Goal: Task Accomplishment & Management: Use online tool/utility

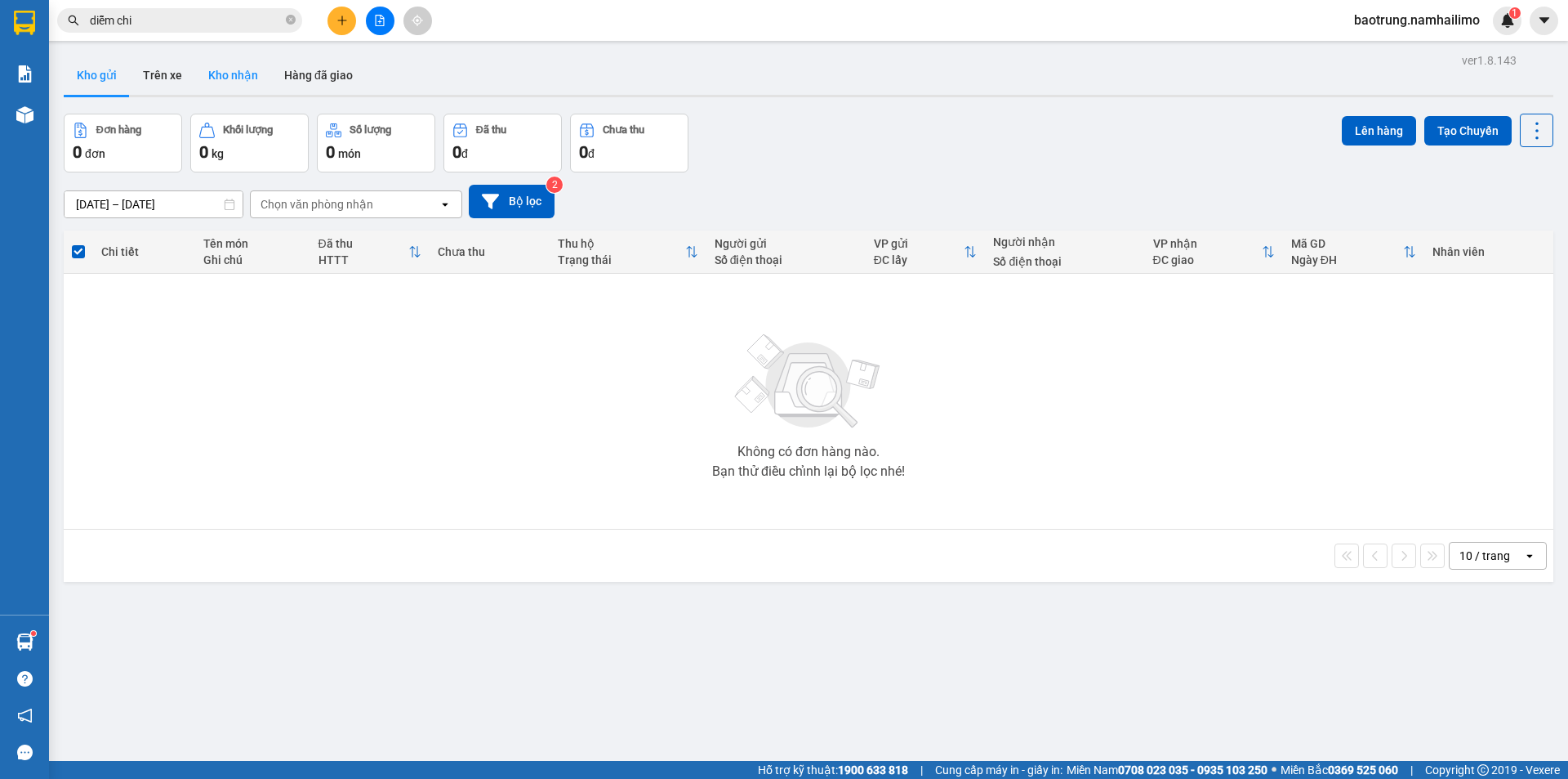
click at [235, 78] on button "Kho nhận" at bounding box center [233, 75] width 76 height 39
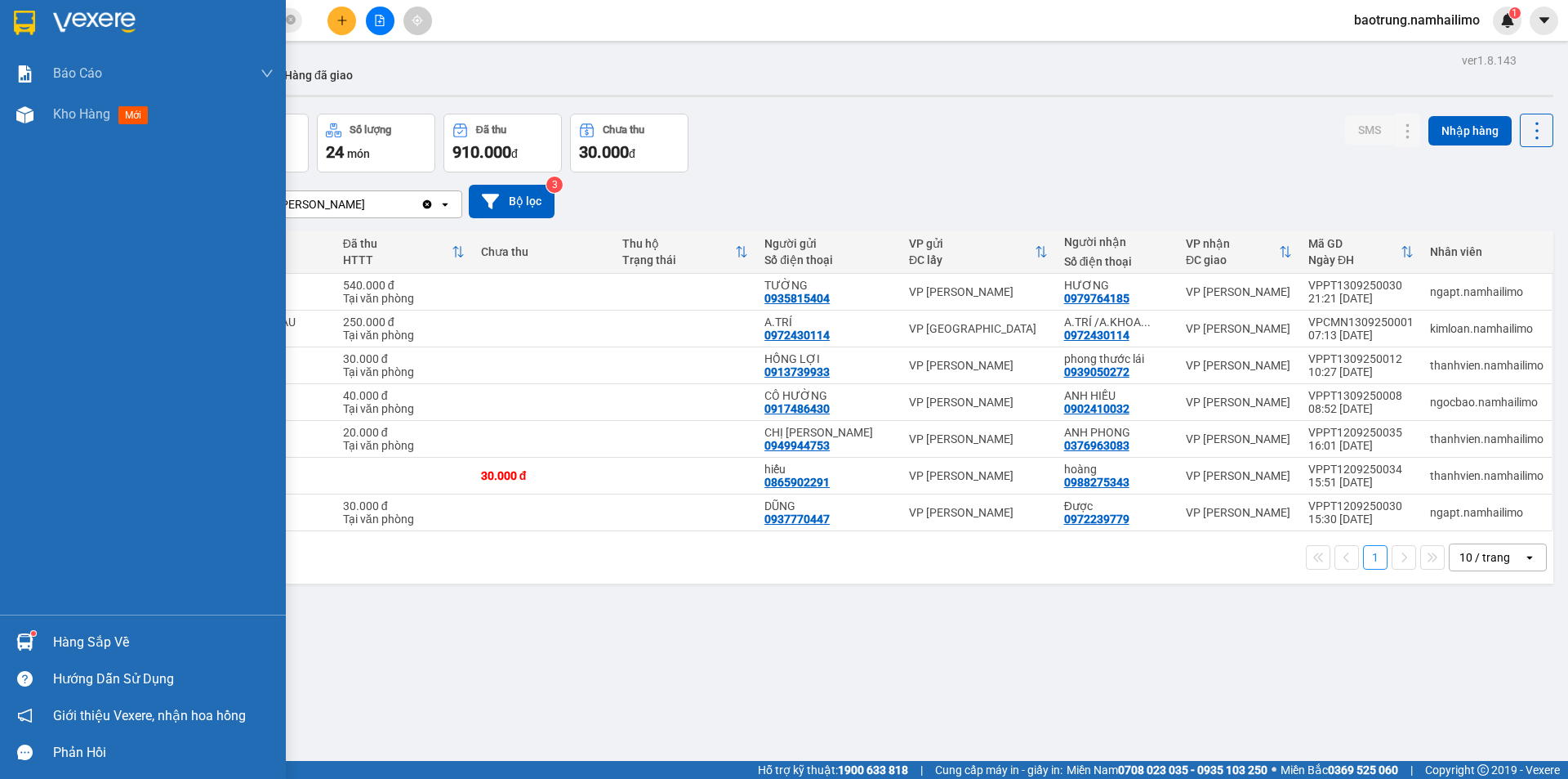
click at [90, 648] on div "Hàng sắp về" at bounding box center [163, 641] width 221 height 24
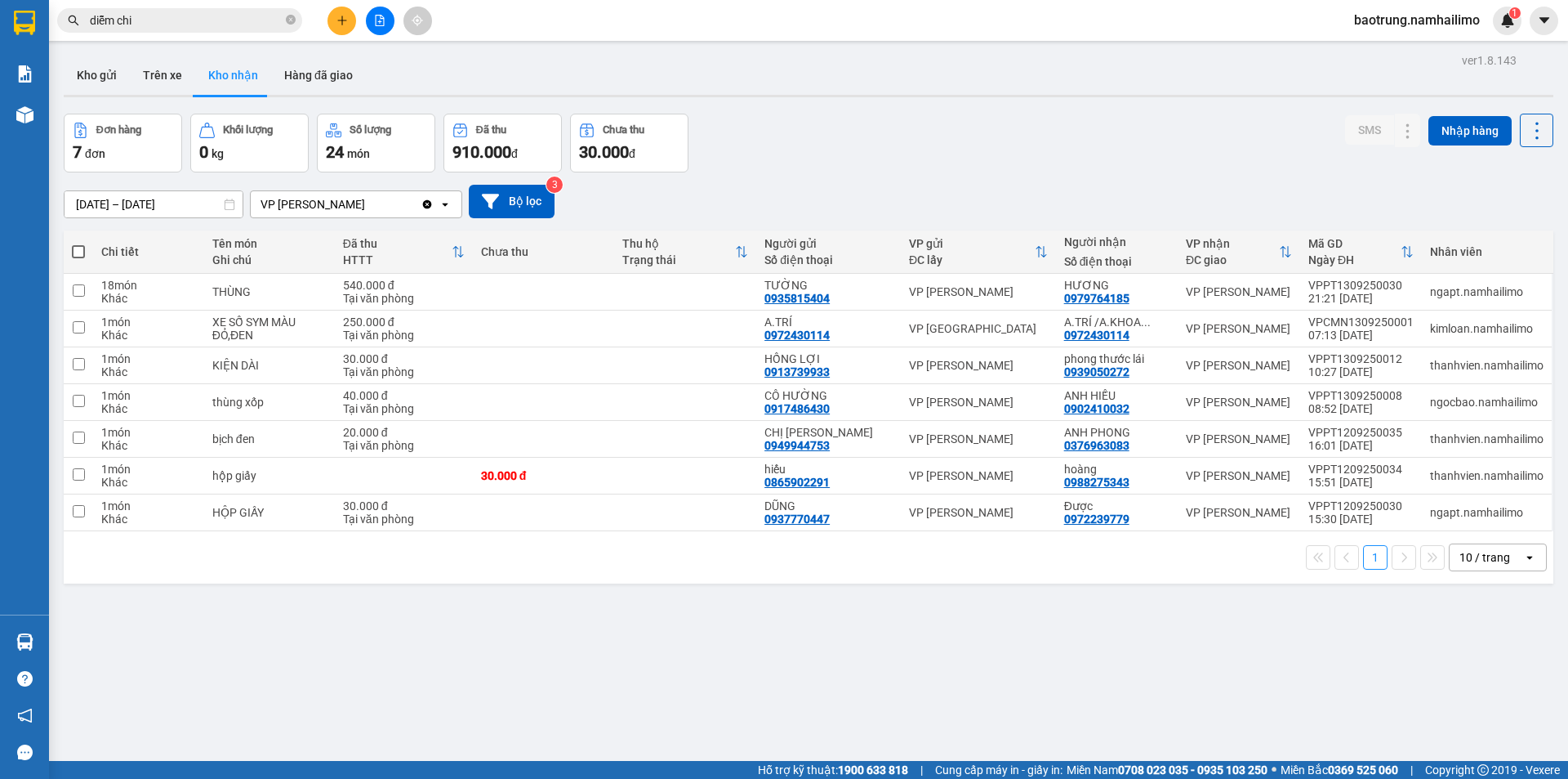
drag, startPoint x: 842, startPoint y: 637, endPoint x: 785, endPoint y: 636, distance: 57.0
click at [824, 637] on section "Kết quả tìm kiếm ( 155 ) Bộ lọc Mã ĐH Trạng thái Món hàng Tổng cước Chưa cước N…" at bounding box center [784, 390] width 1568 height 779
click at [102, 76] on button "Kho gửi" at bounding box center [97, 75] width 66 height 39
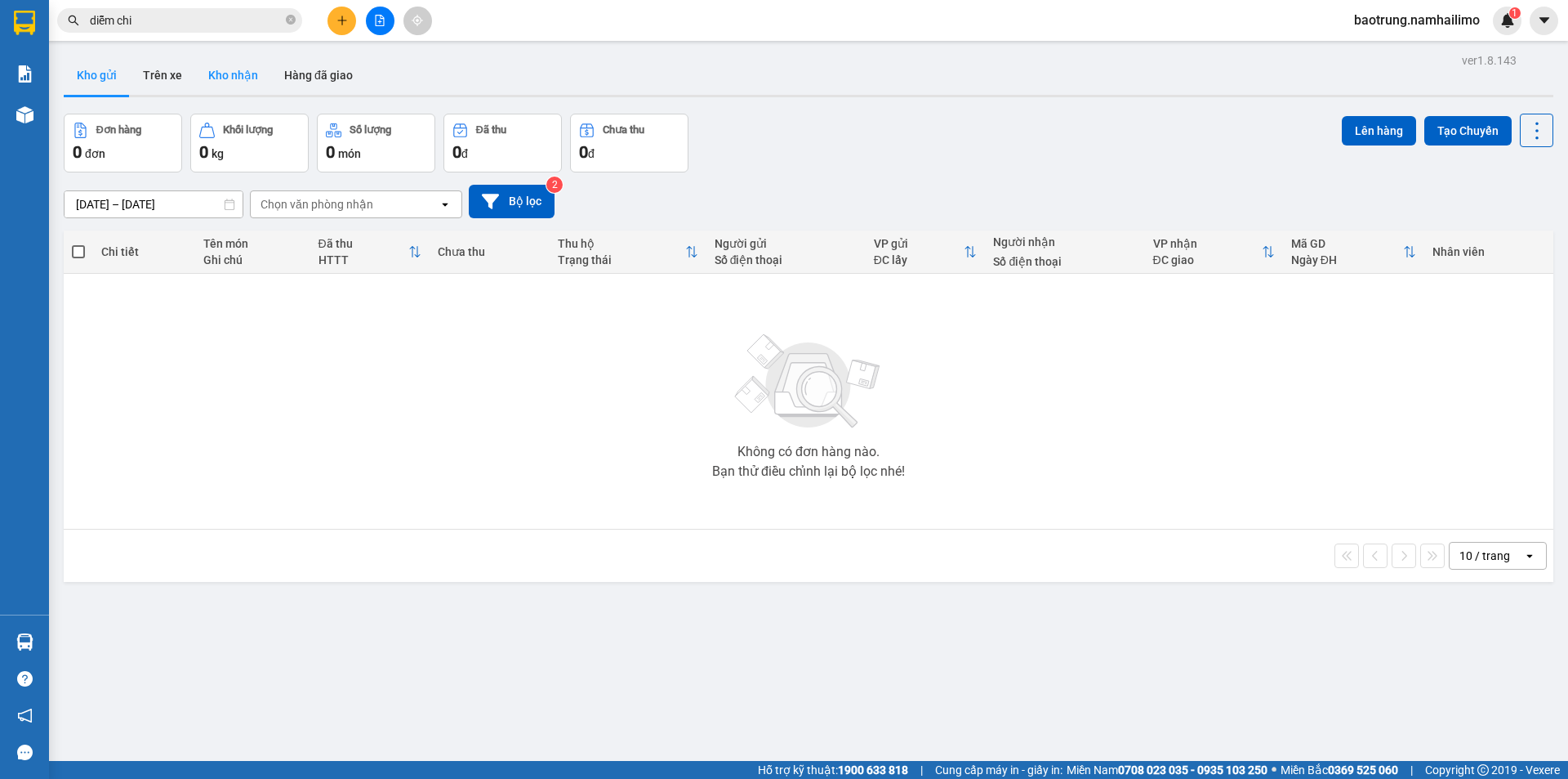
click at [226, 81] on button "Kho nhận" at bounding box center [233, 75] width 76 height 39
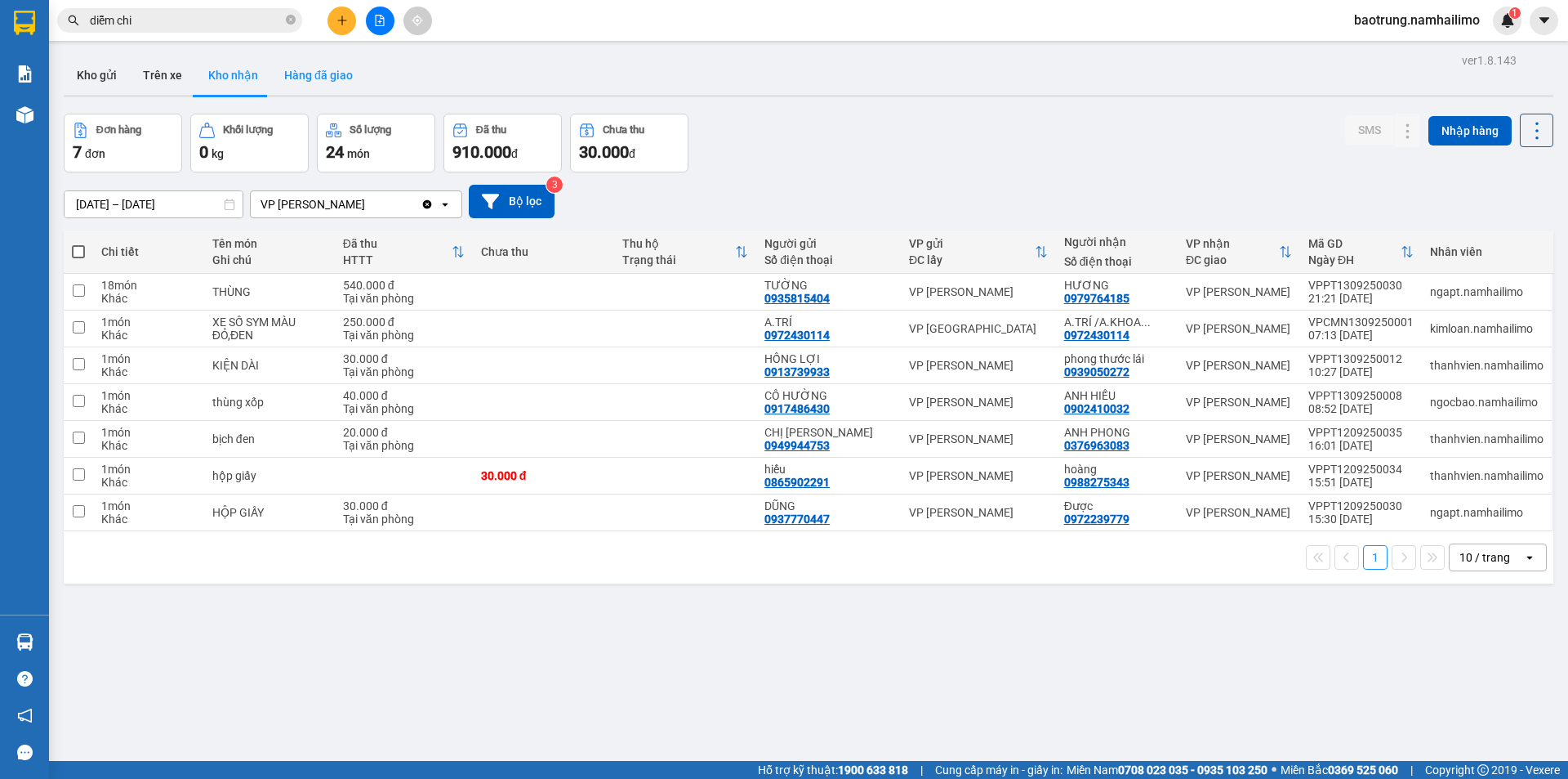
click at [308, 79] on button "Hàng đã giao" at bounding box center [318, 75] width 95 height 39
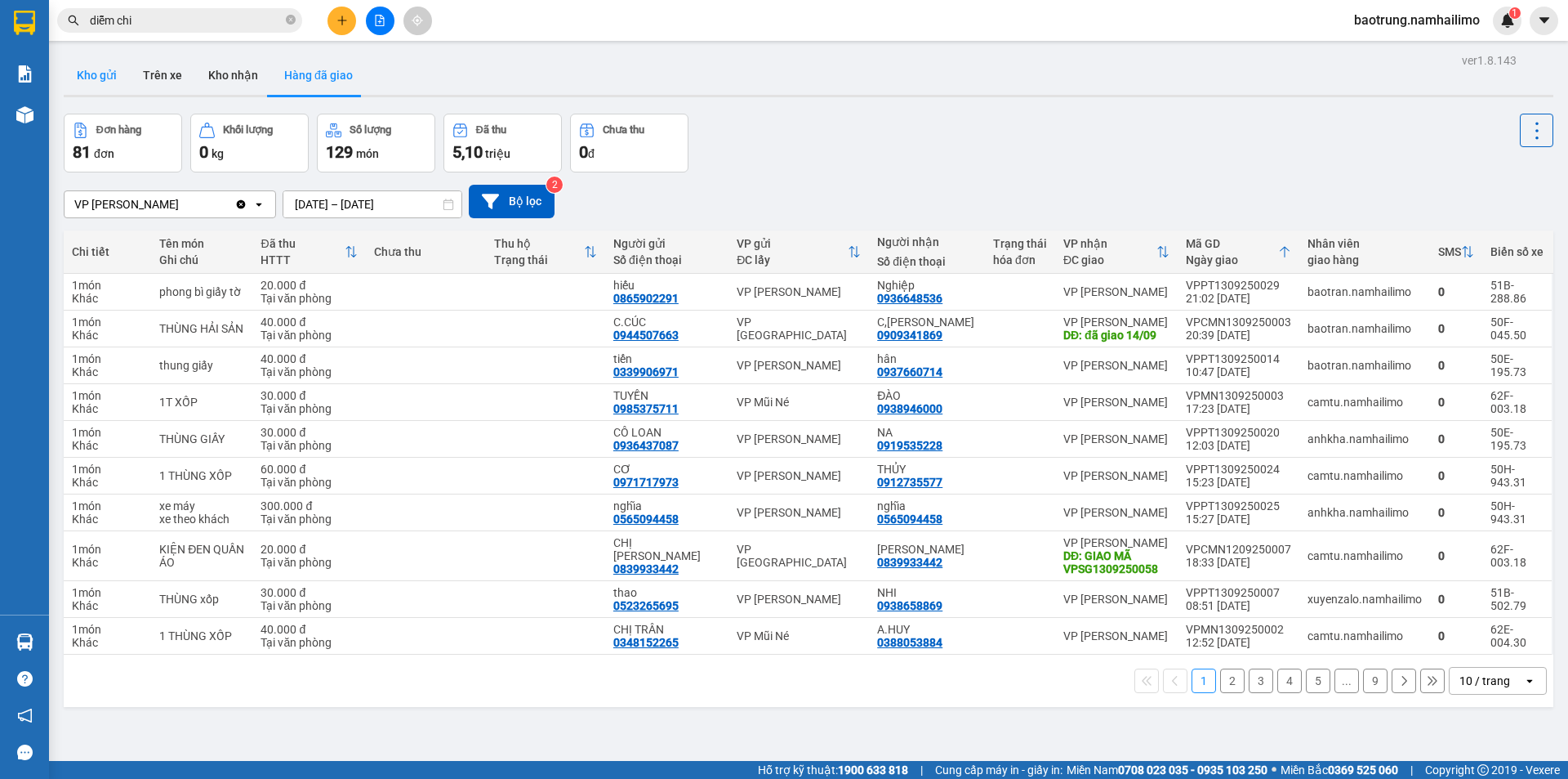
click at [115, 75] on button "Kho gửi" at bounding box center [97, 75] width 66 height 39
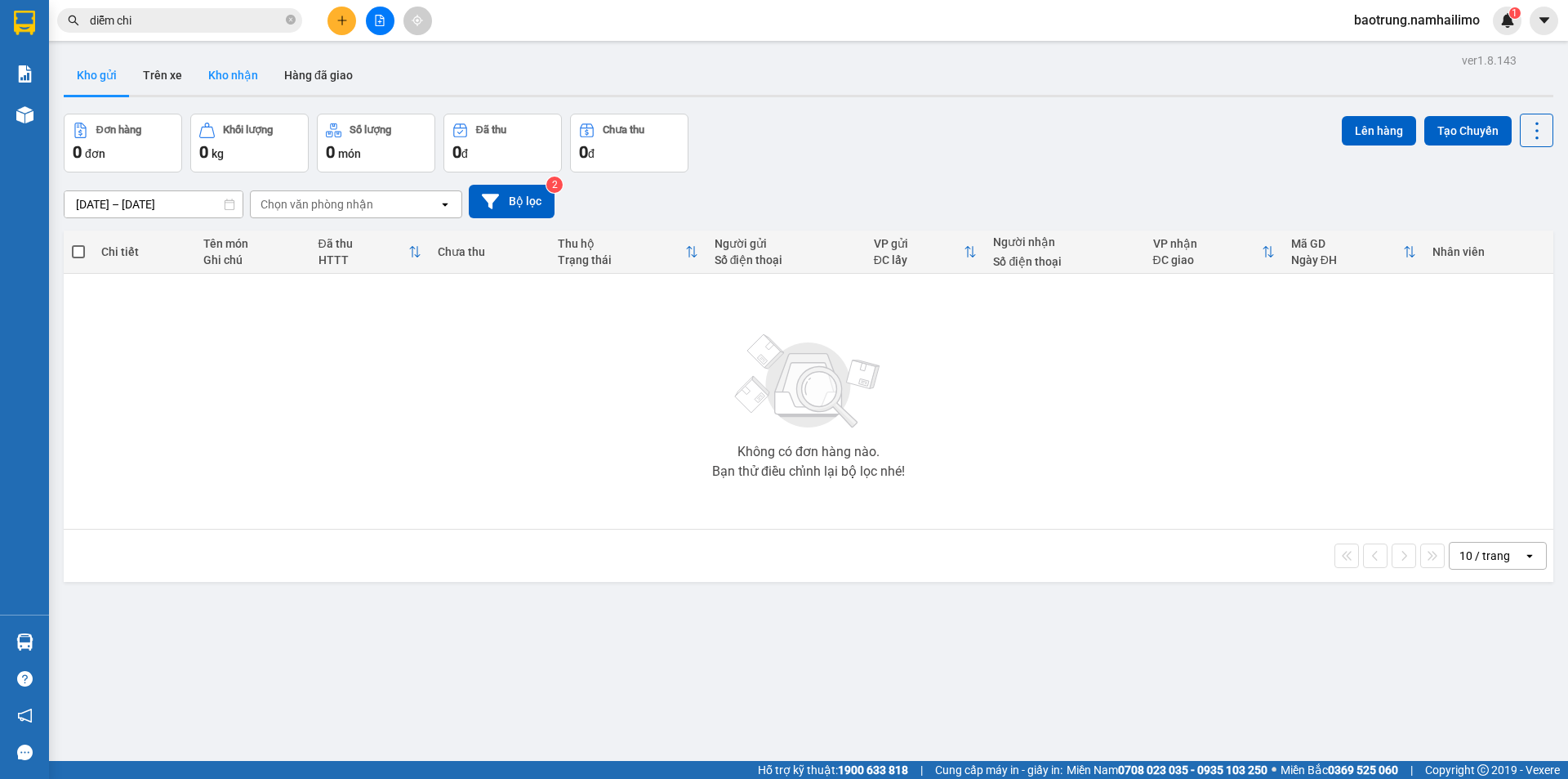
click at [205, 68] on button "Kho nhận" at bounding box center [233, 75] width 76 height 39
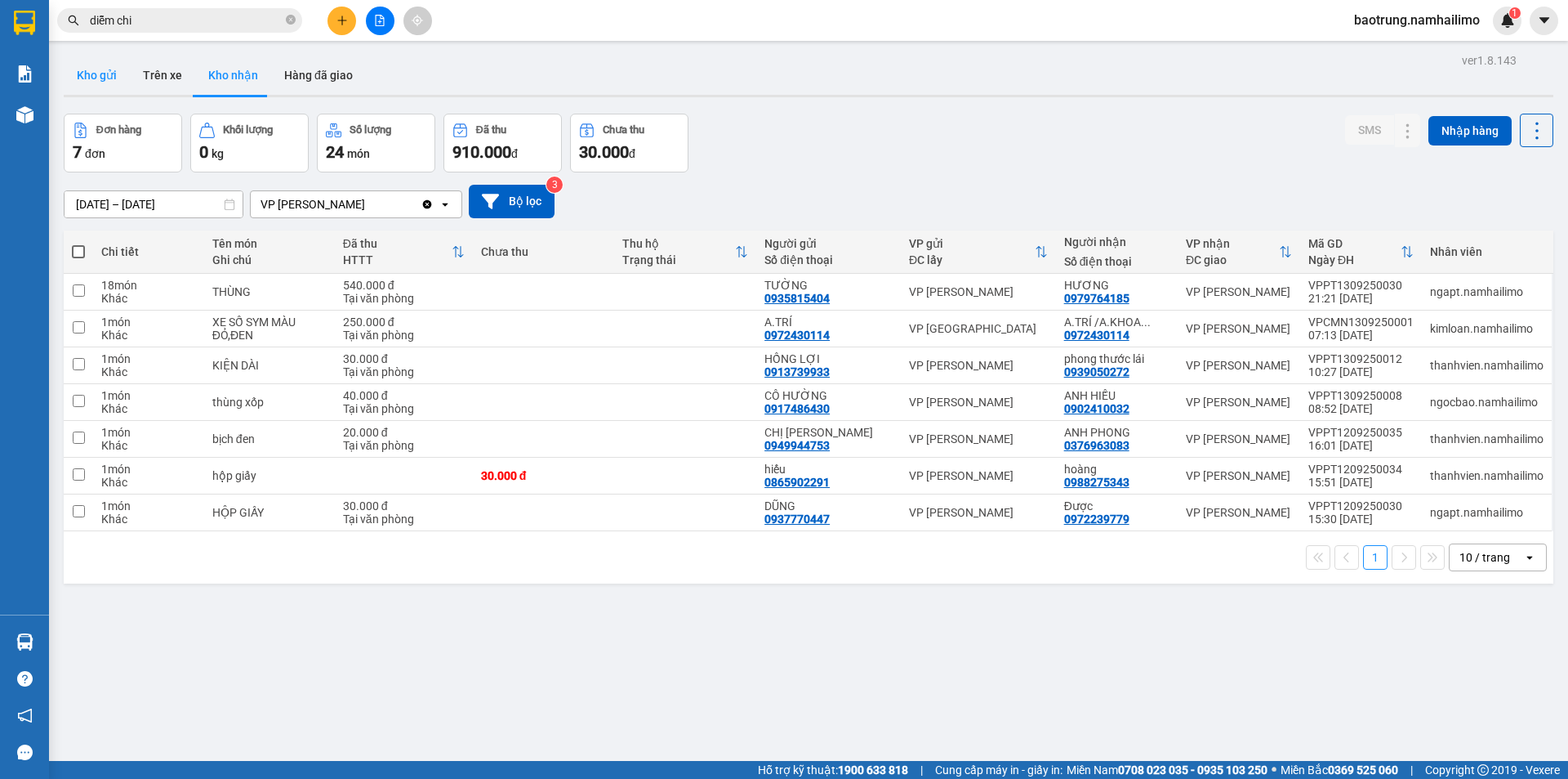
click at [86, 73] on button "Kho gửi" at bounding box center [97, 75] width 66 height 39
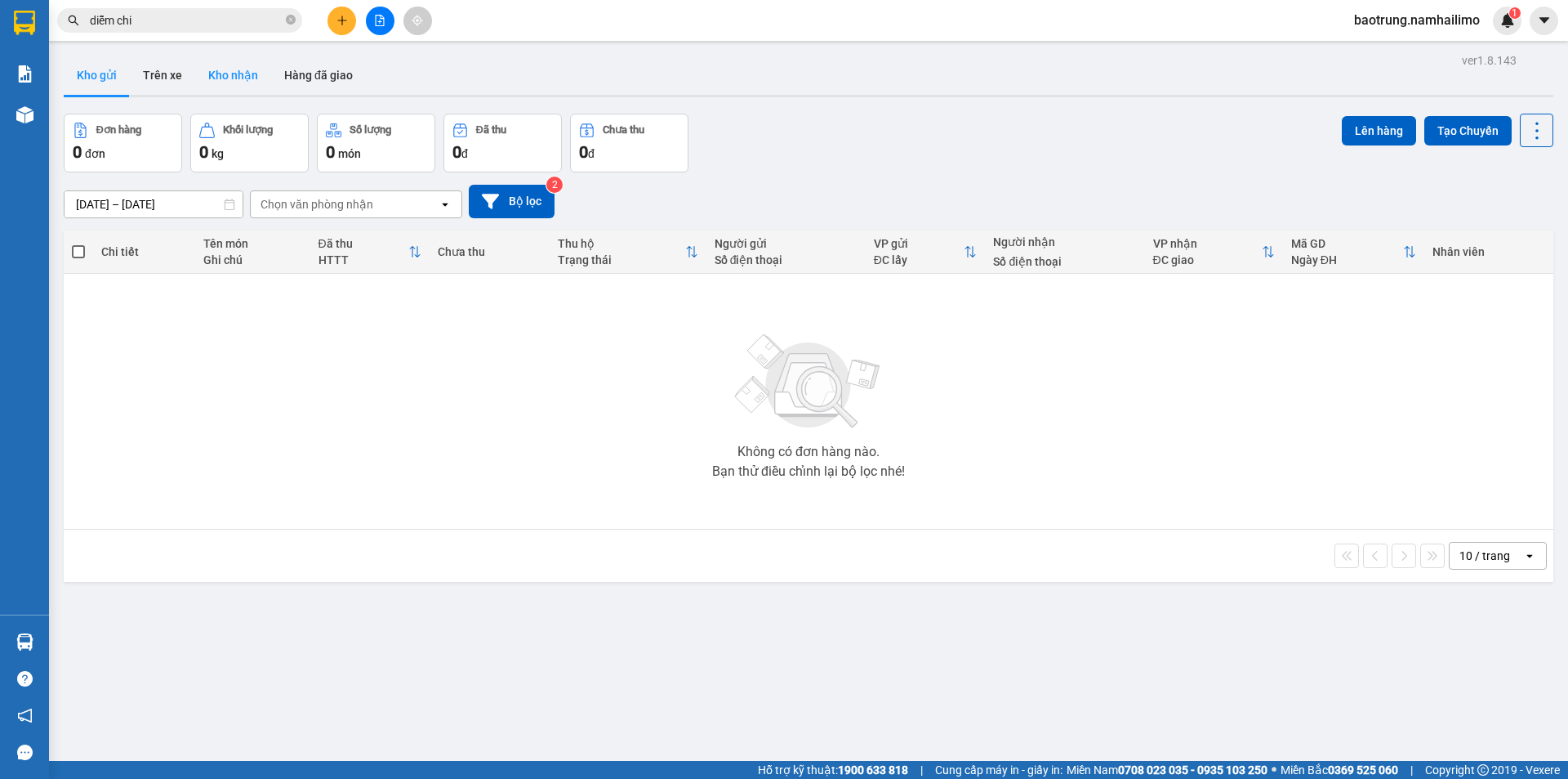
click at [212, 70] on button "Kho nhận" at bounding box center [233, 75] width 76 height 39
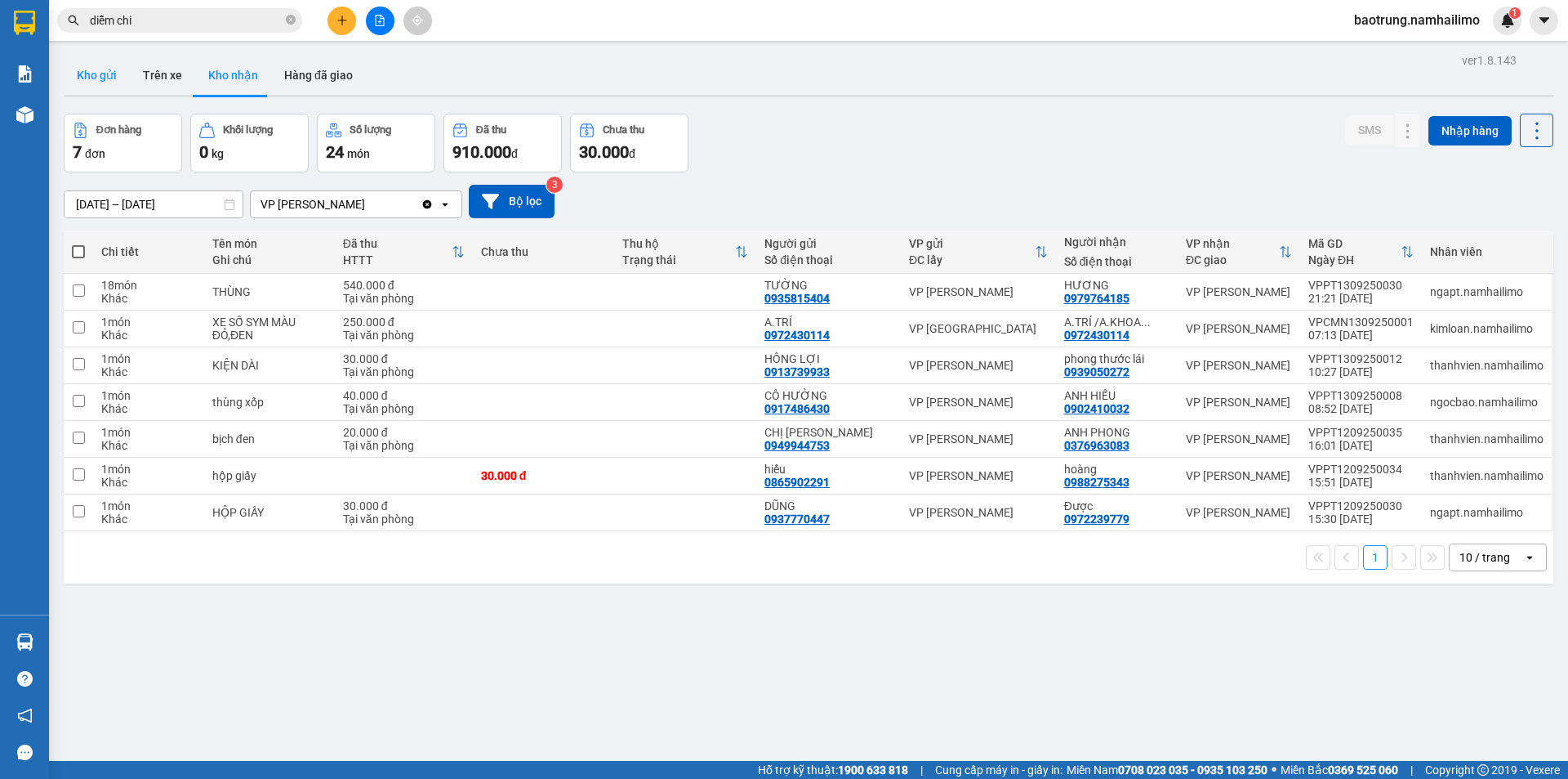
click at [106, 77] on button "Kho gửi" at bounding box center [97, 75] width 66 height 39
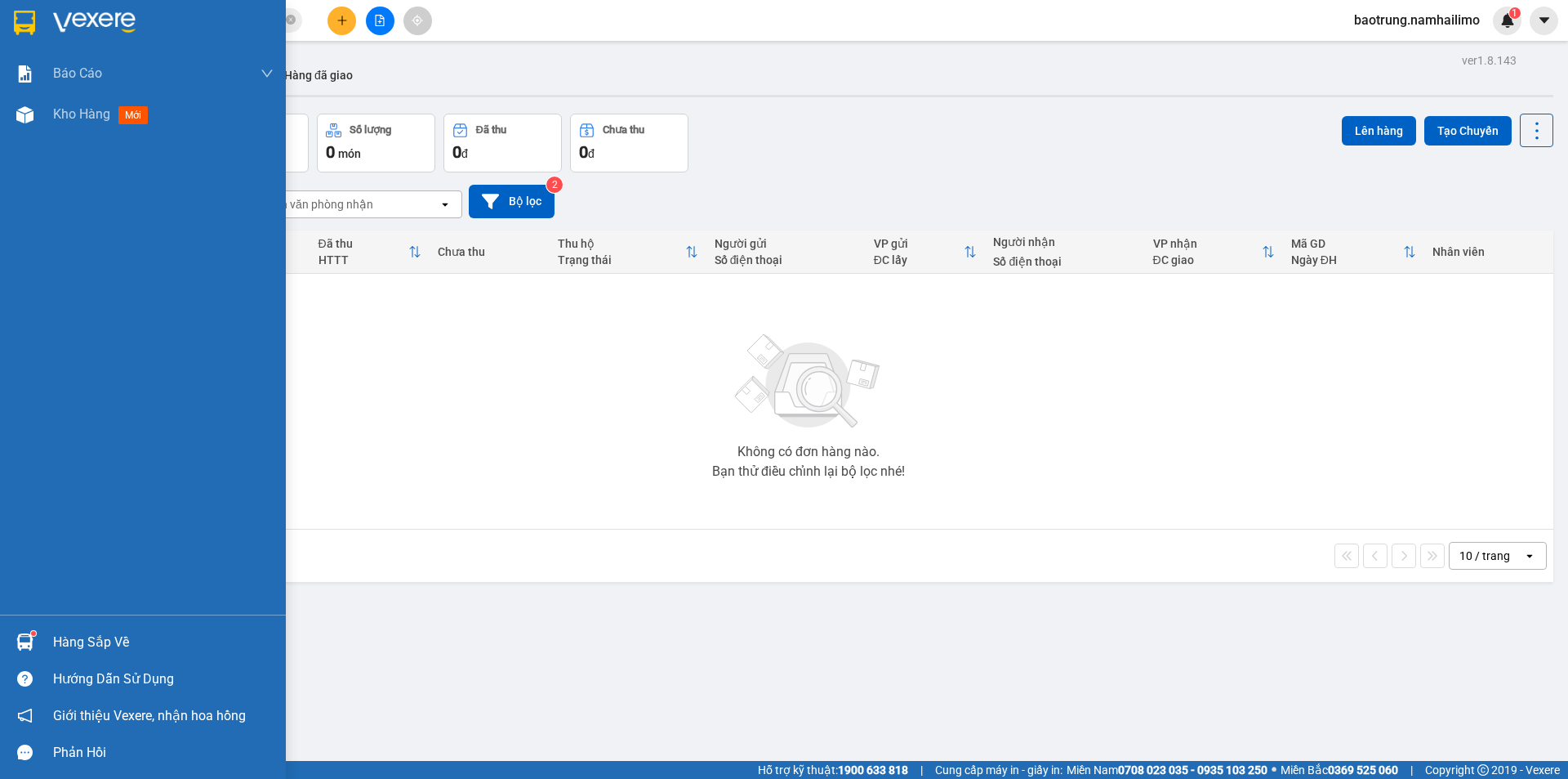
drag, startPoint x: 18, startPoint y: 625, endPoint x: 69, endPoint y: 634, distance: 51.8
click at [31, 630] on div "Hàng sắp về" at bounding box center [142, 642] width 286 height 37
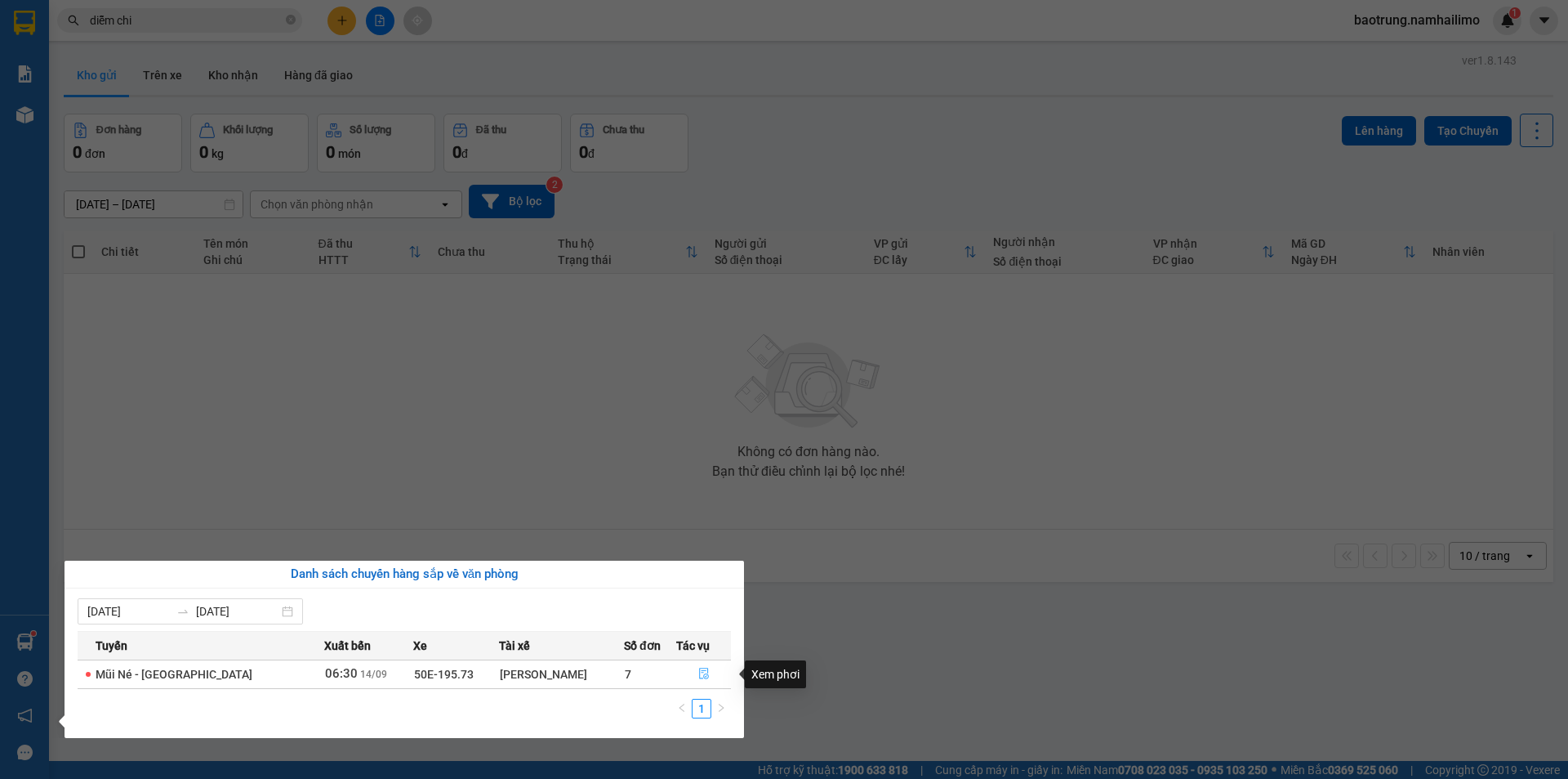
click at [704, 679] on span "file-done" at bounding box center [704, 674] width 12 height 13
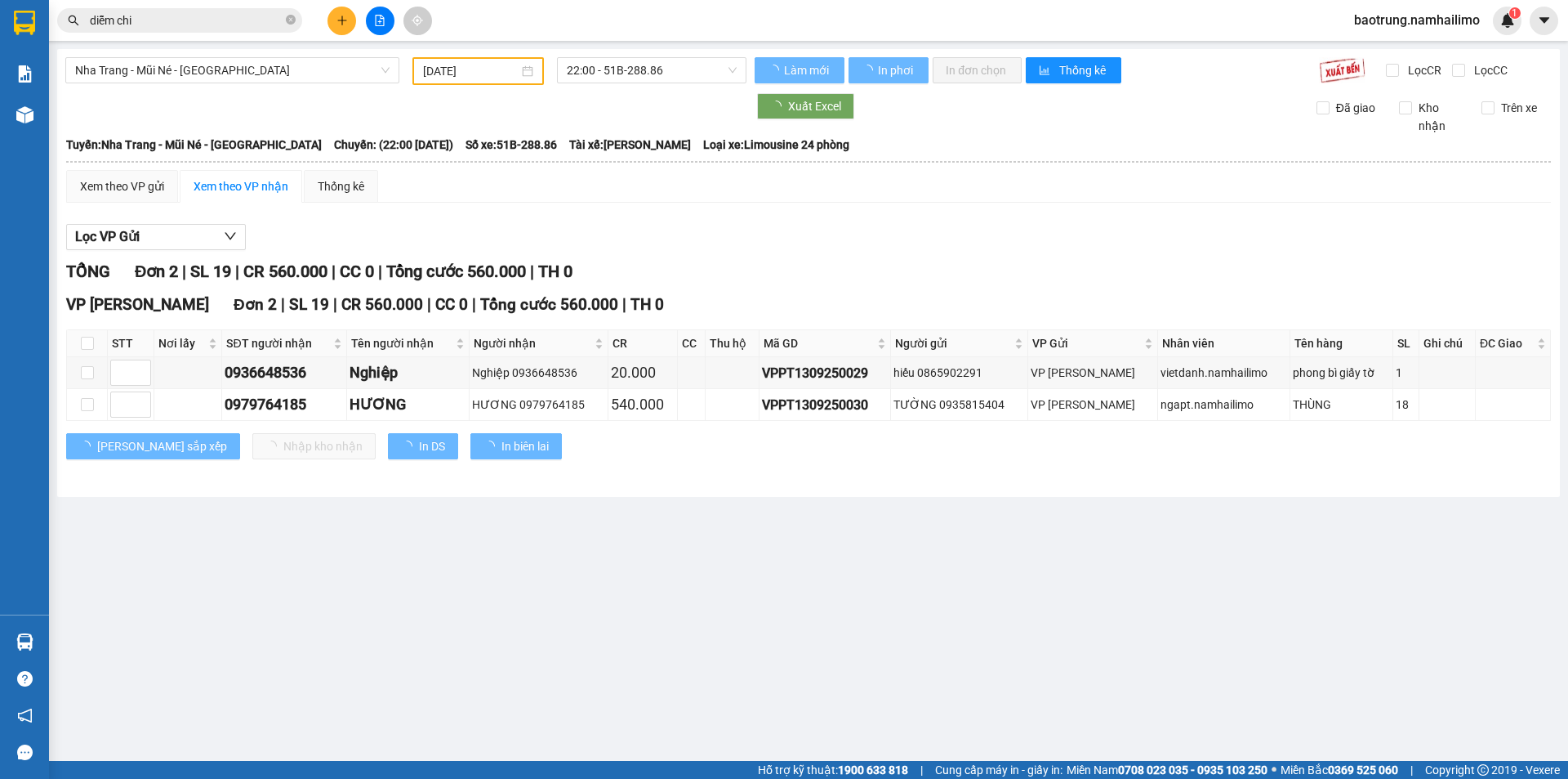
type input "[DATE]"
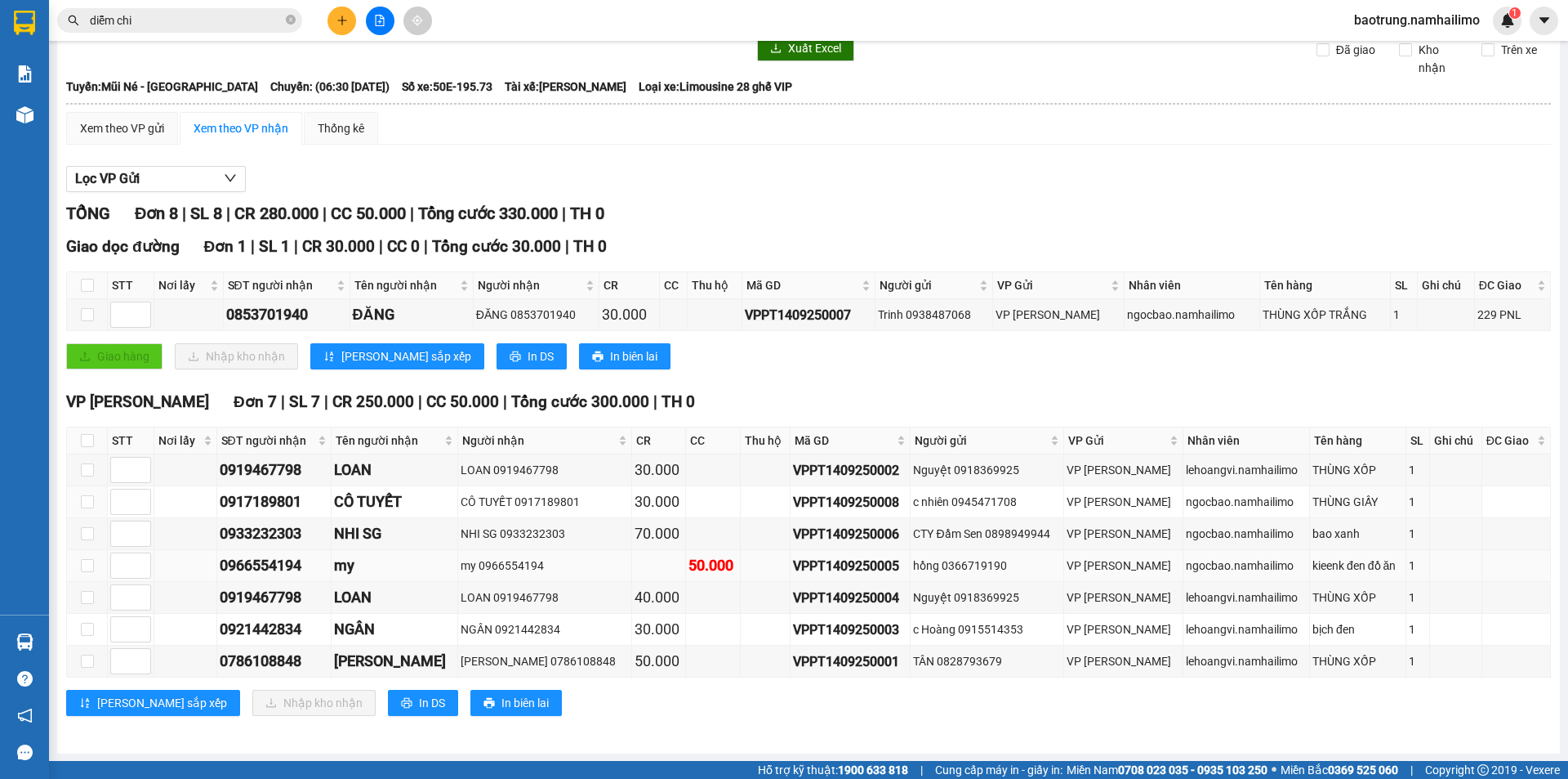
scroll to position [58, 0]
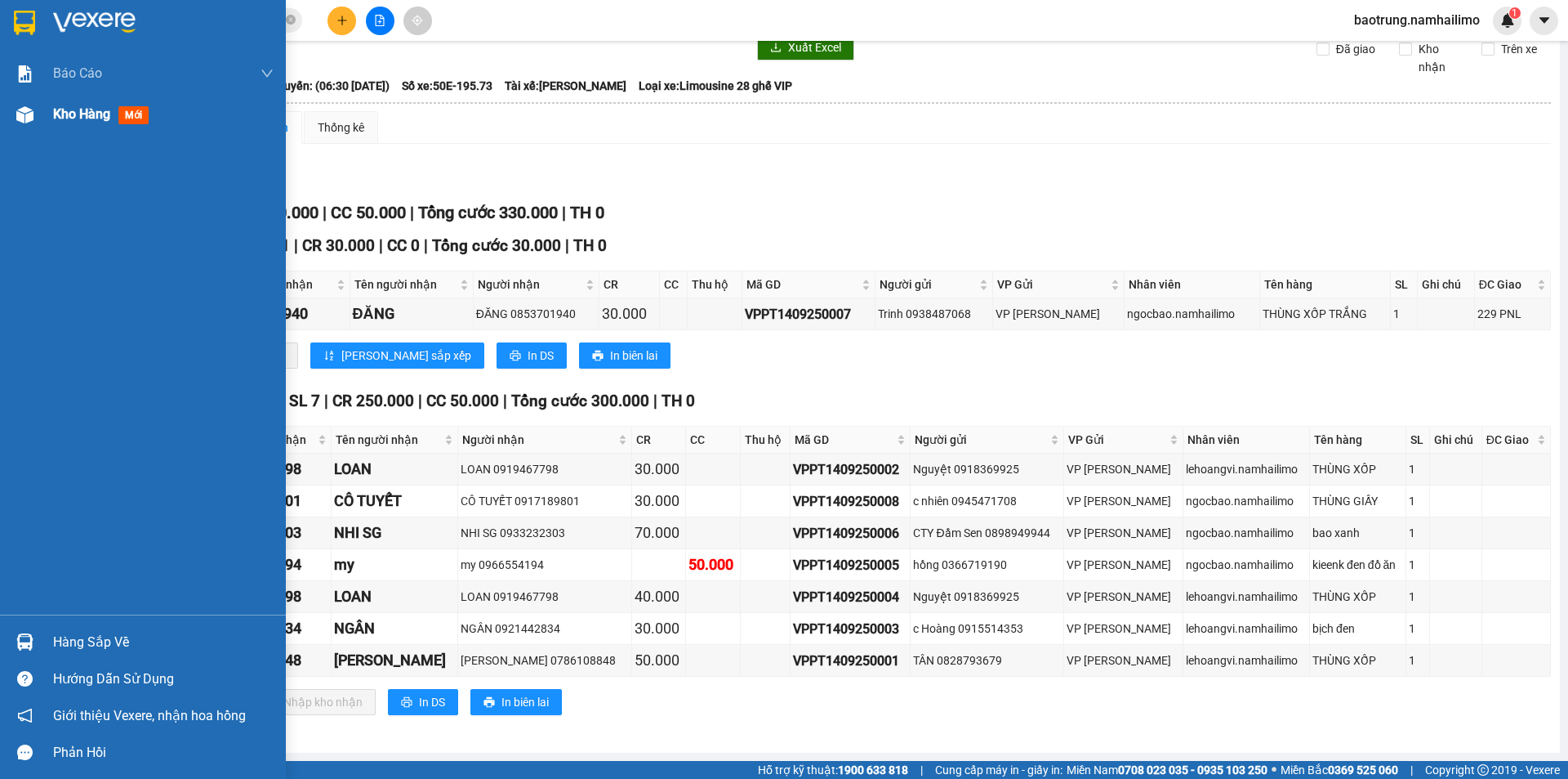
click at [67, 123] on div "Kho hàng mới" at bounding box center [103, 113] width 102 height 20
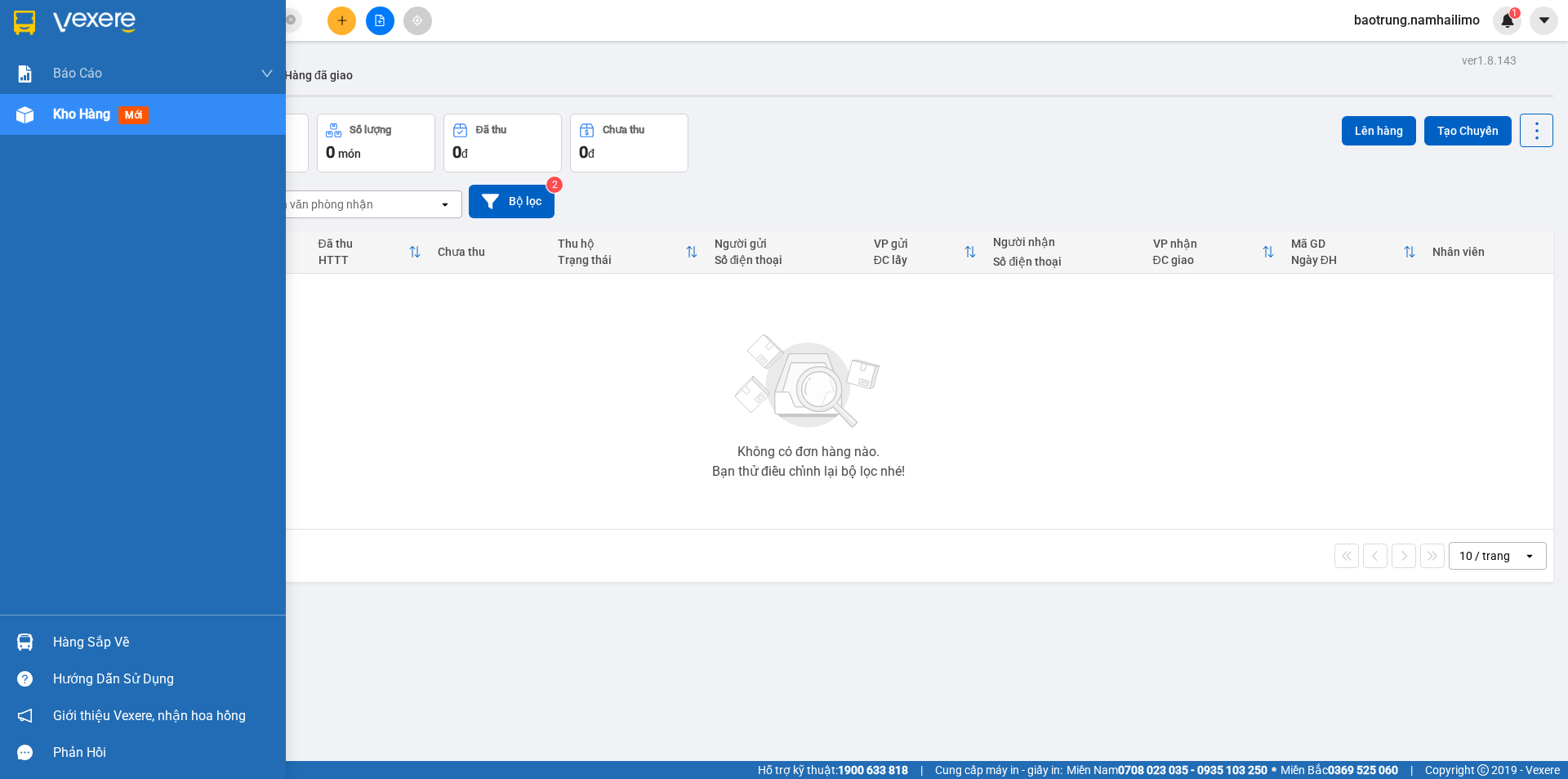
click at [85, 628] on div "Hàng sắp về" at bounding box center [142, 642] width 286 height 37
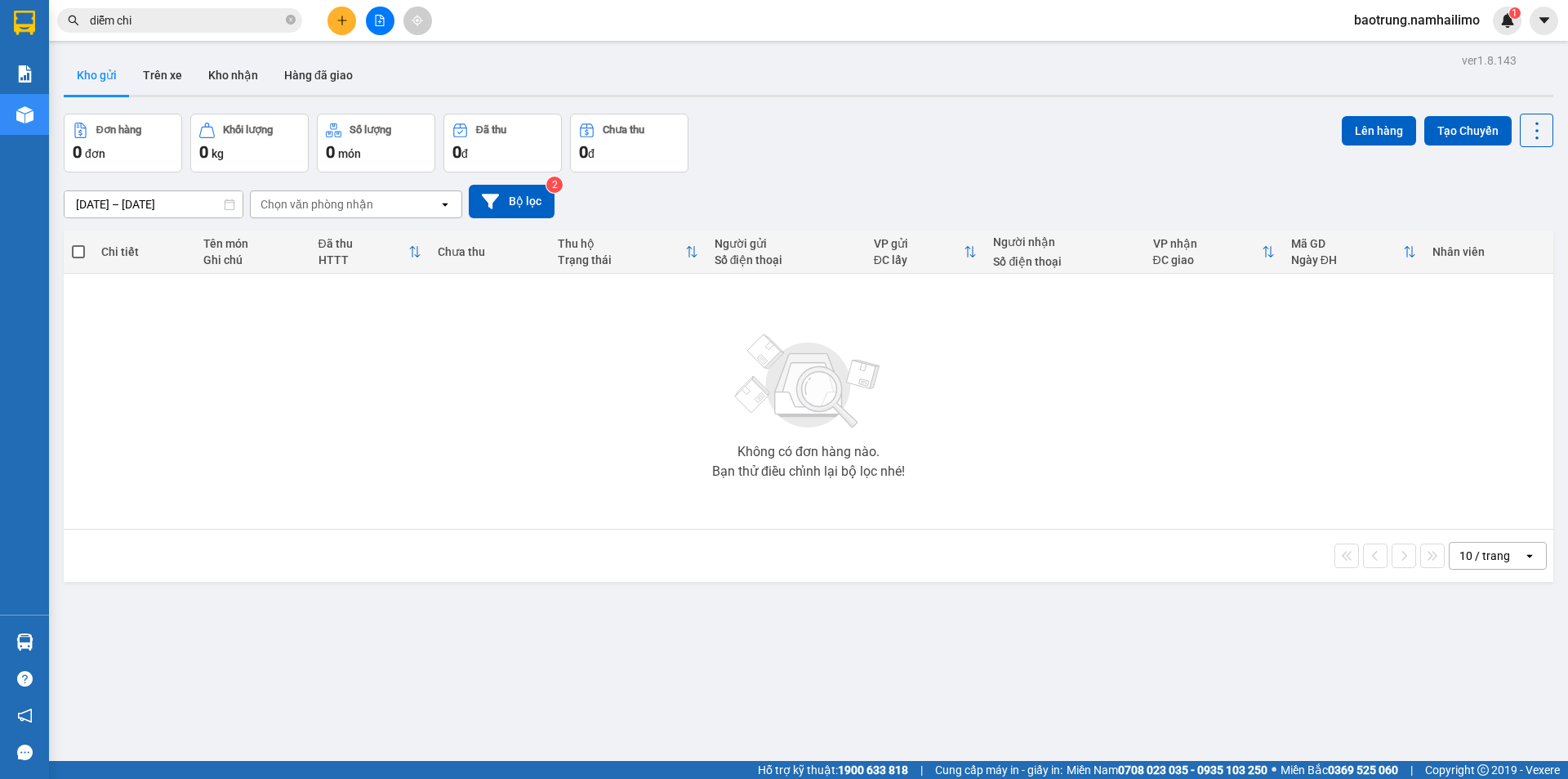
drag, startPoint x: 559, startPoint y: 419, endPoint x: 228, endPoint y: 107, distance: 454.9
click at [557, 419] on section "Kết quả tìm kiếm ( 155 ) Bộ lọc Mã ĐH Trạng thái Món hàng Tổng cước Chưa cước N…" at bounding box center [784, 390] width 1568 height 779
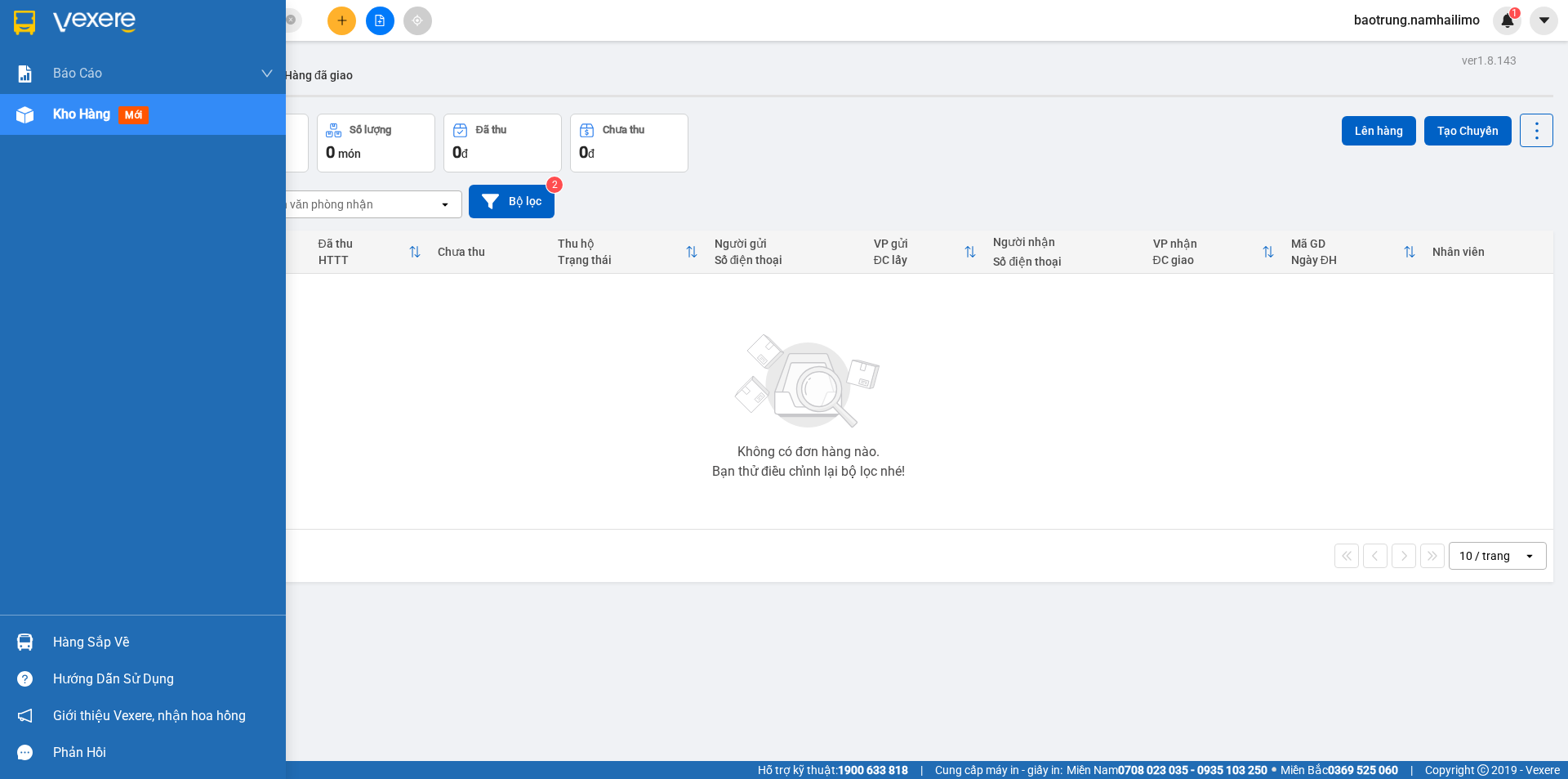
drag, startPoint x: 98, startPoint y: 640, endPoint x: 163, endPoint y: 641, distance: 65.0
click at [99, 641] on div "Hàng sắp về" at bounding box center [163, 641] width 221 height 24
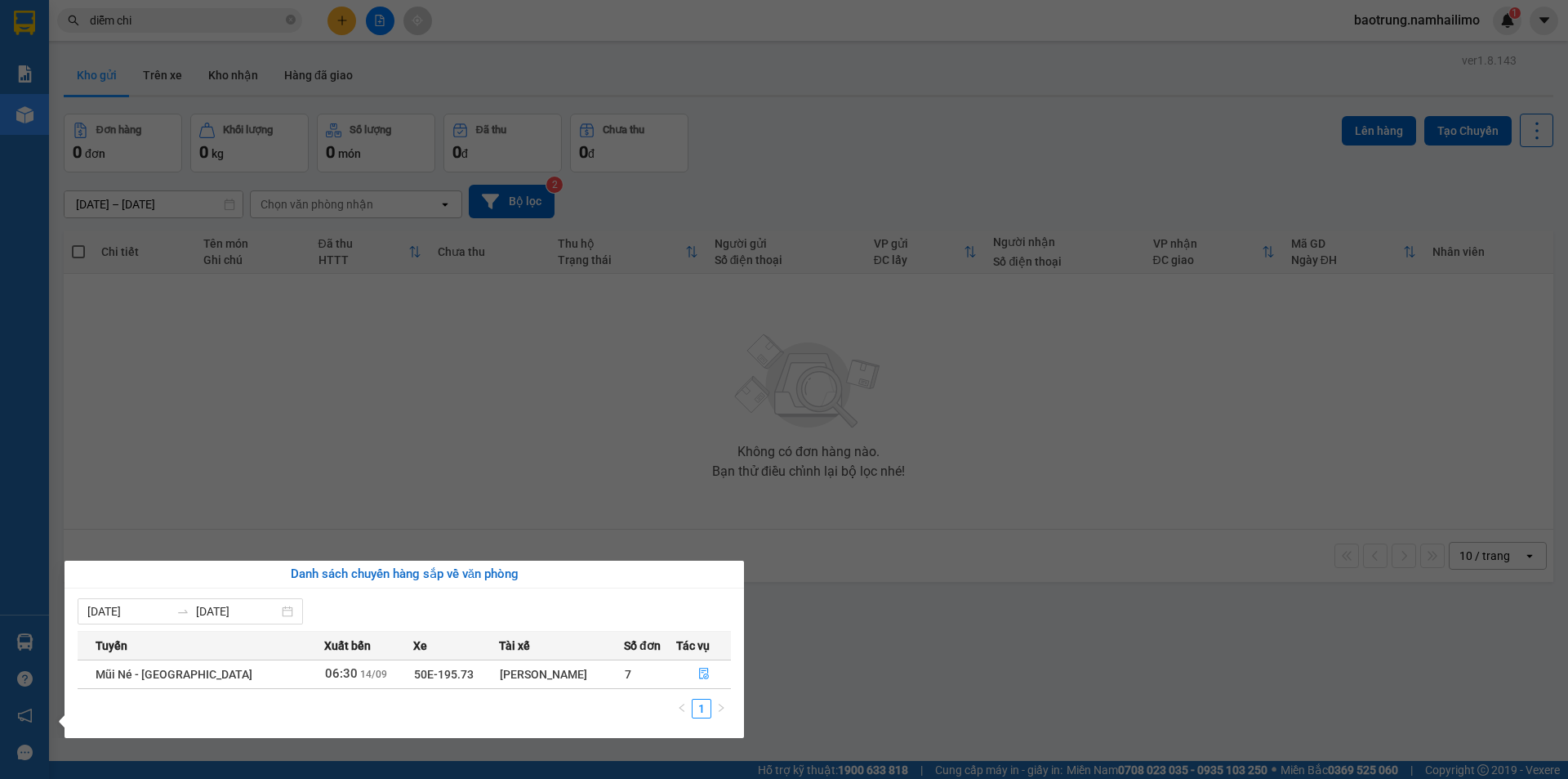
click at [386, 390] on section "Kết quả tìm kiếm ( 155 ) Bộ lọc Mã ĐH Trạng thái Món hàng Tổng cước Chưa cước N…" at bounding box center [784, 390] width 1568 height 779
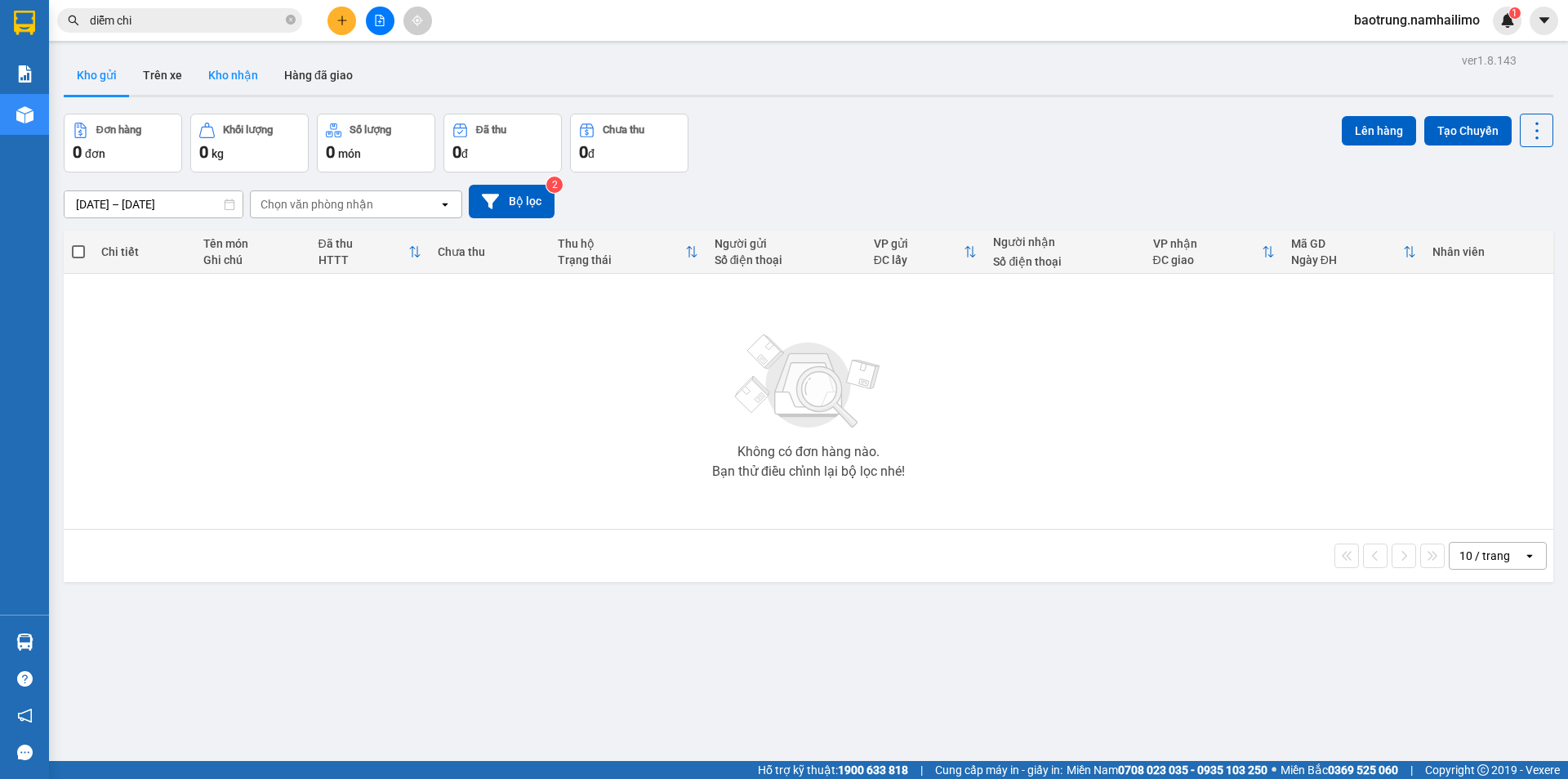
click at [225, 84] on button "Kho nhận" at bounding box center [233, 75] width 76 height 39
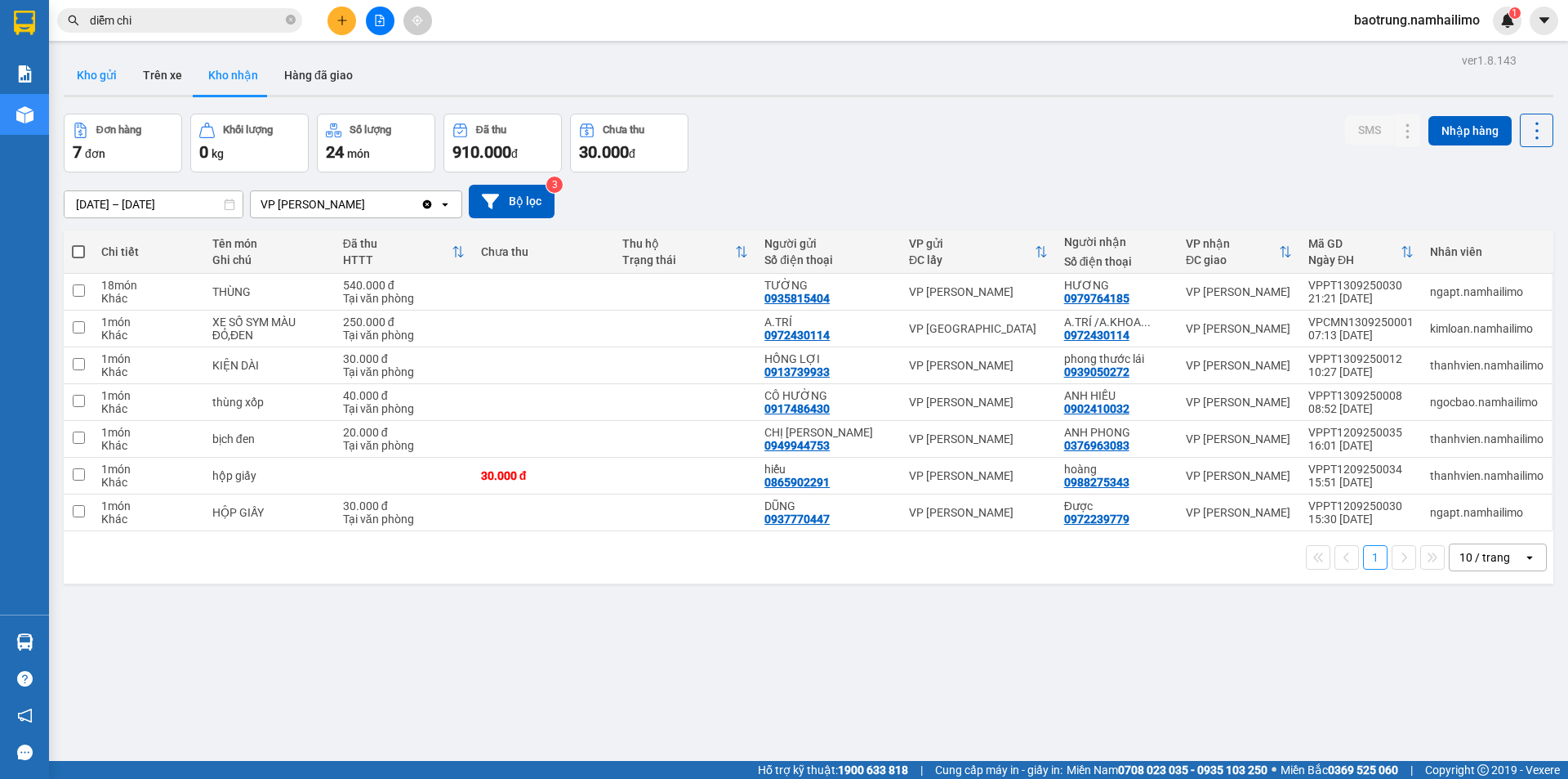
click at [101, 83] on button "Kho gửi" at bounding box center [97, 75] width 66 height 39
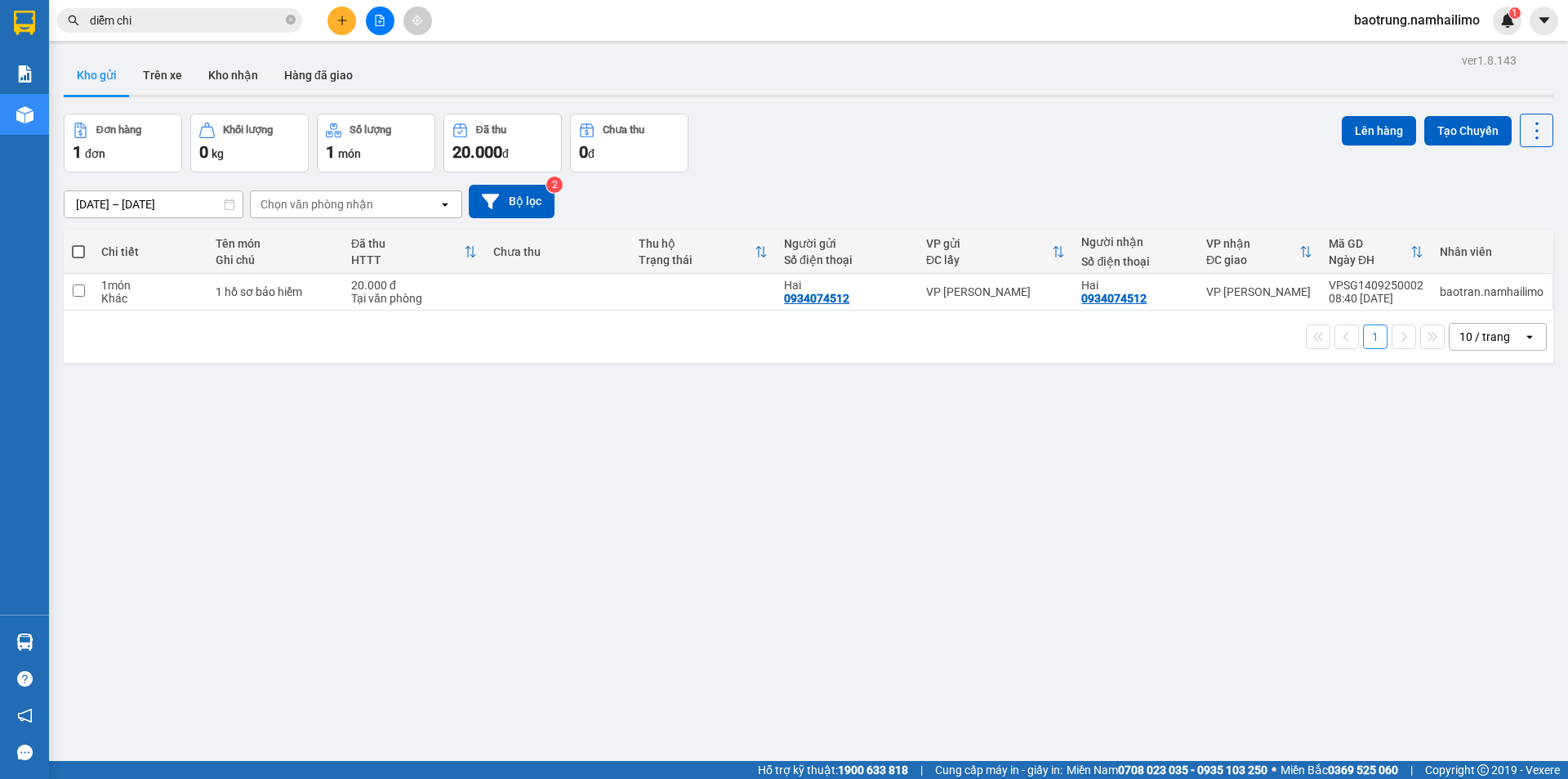
click at [68, 745] on div "ver 1.8.143 Kho gửi Trên xe Kho nhận Hàng đã giao Đơn hàng 1 đơn Khối lượng 0 k…" at bounding box center [809, 438] width 1503 height 779
drag, startPoint x: 537, startPoint y: 296, endPoint x: 1215, endPoint y: 171, distance: 689.4
click at [539, 298] on td at bounding box center [557, 292] width 145 height 37
checkbox input "true"
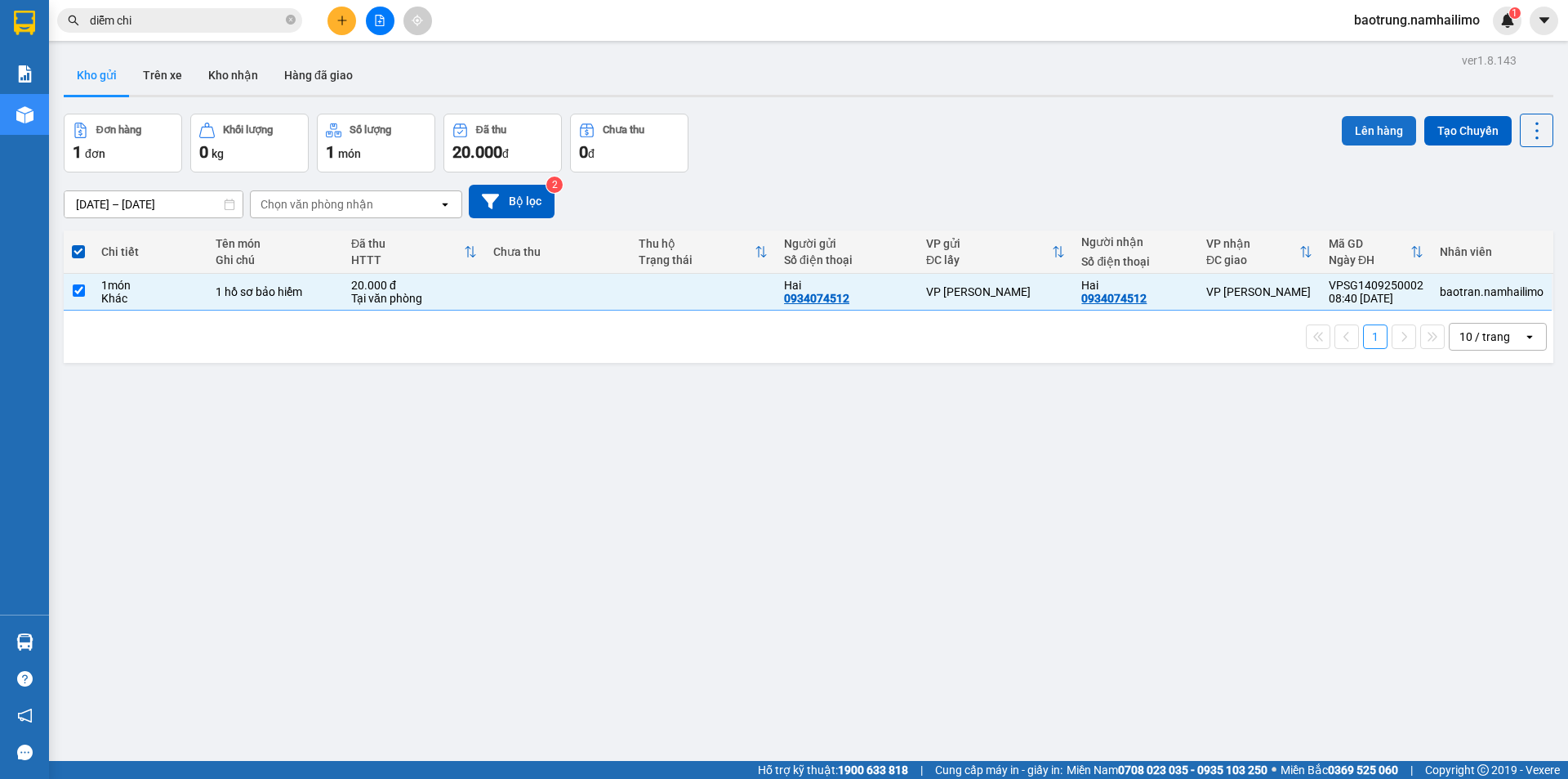
click at [1367, 126] on button "Lên hàng" at bounding box center [1379, 131] width 74 height 29
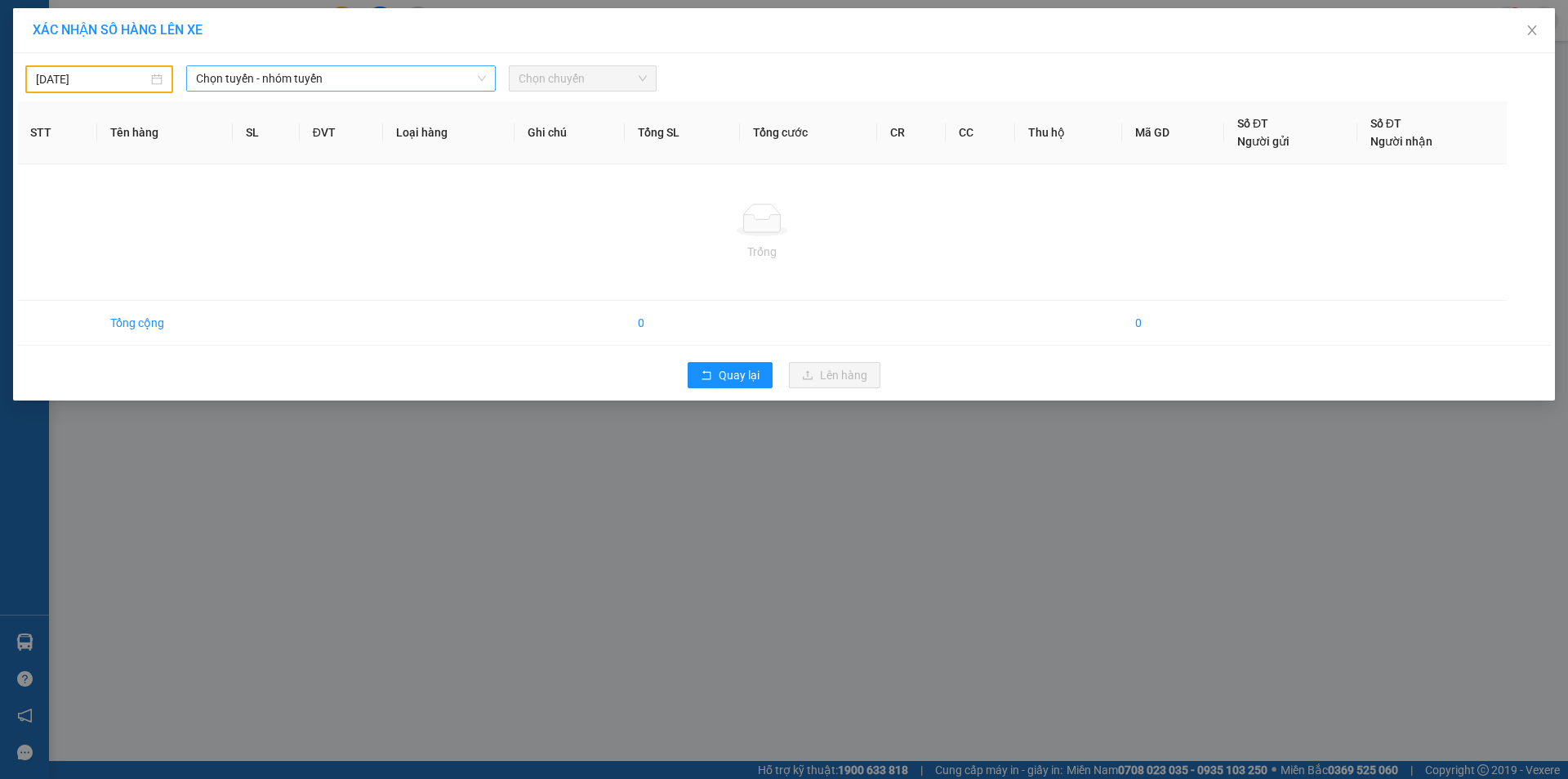
click at [321, 83] on span "Chọn tuyến - nhóm tuyến" at bounding box center [341, 78] width 290 height 24
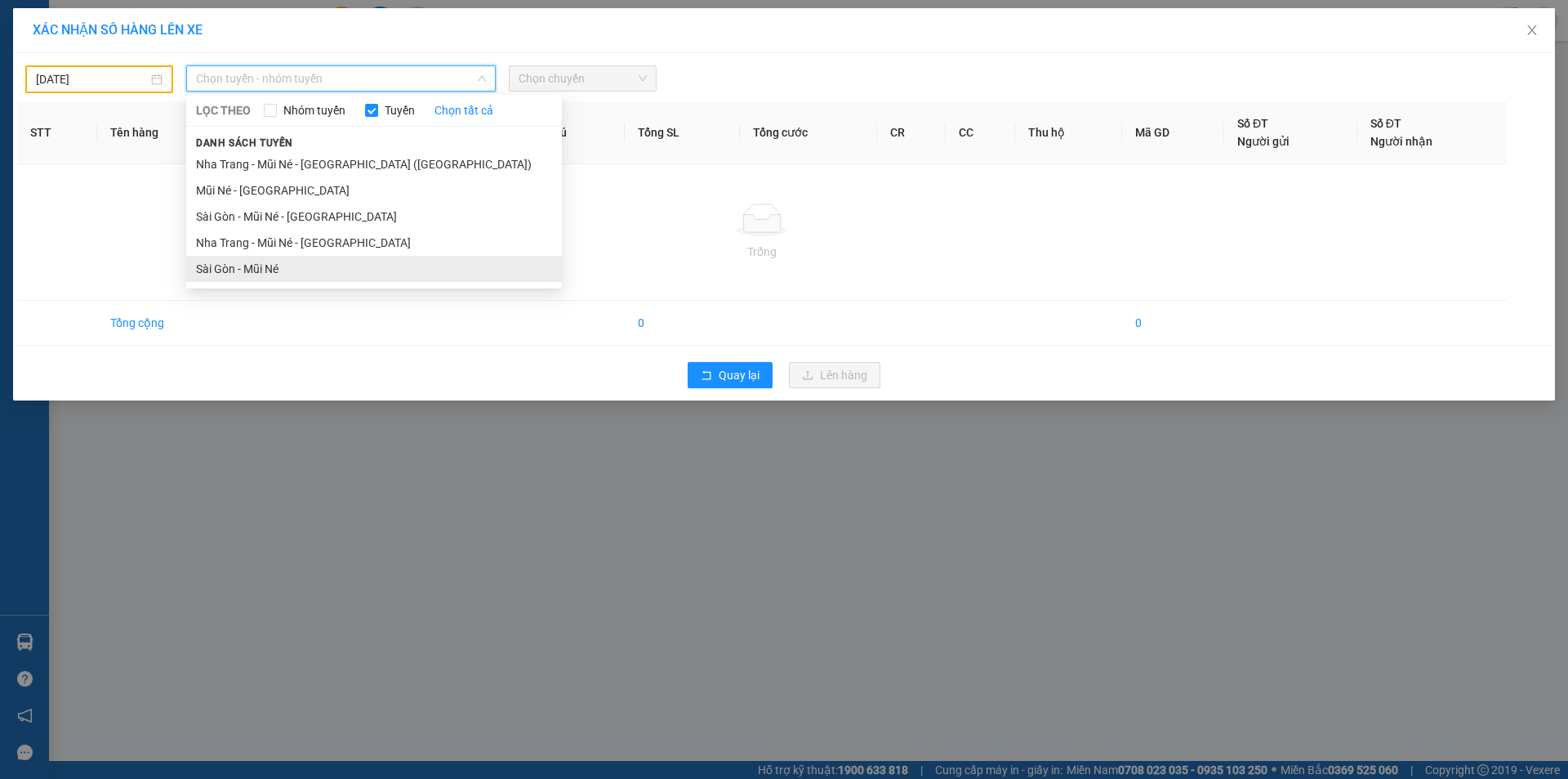
click at [264, 274] on li "Sài Gòn - Mũi Né" at bounding box center [374, 268] width 376 height 26
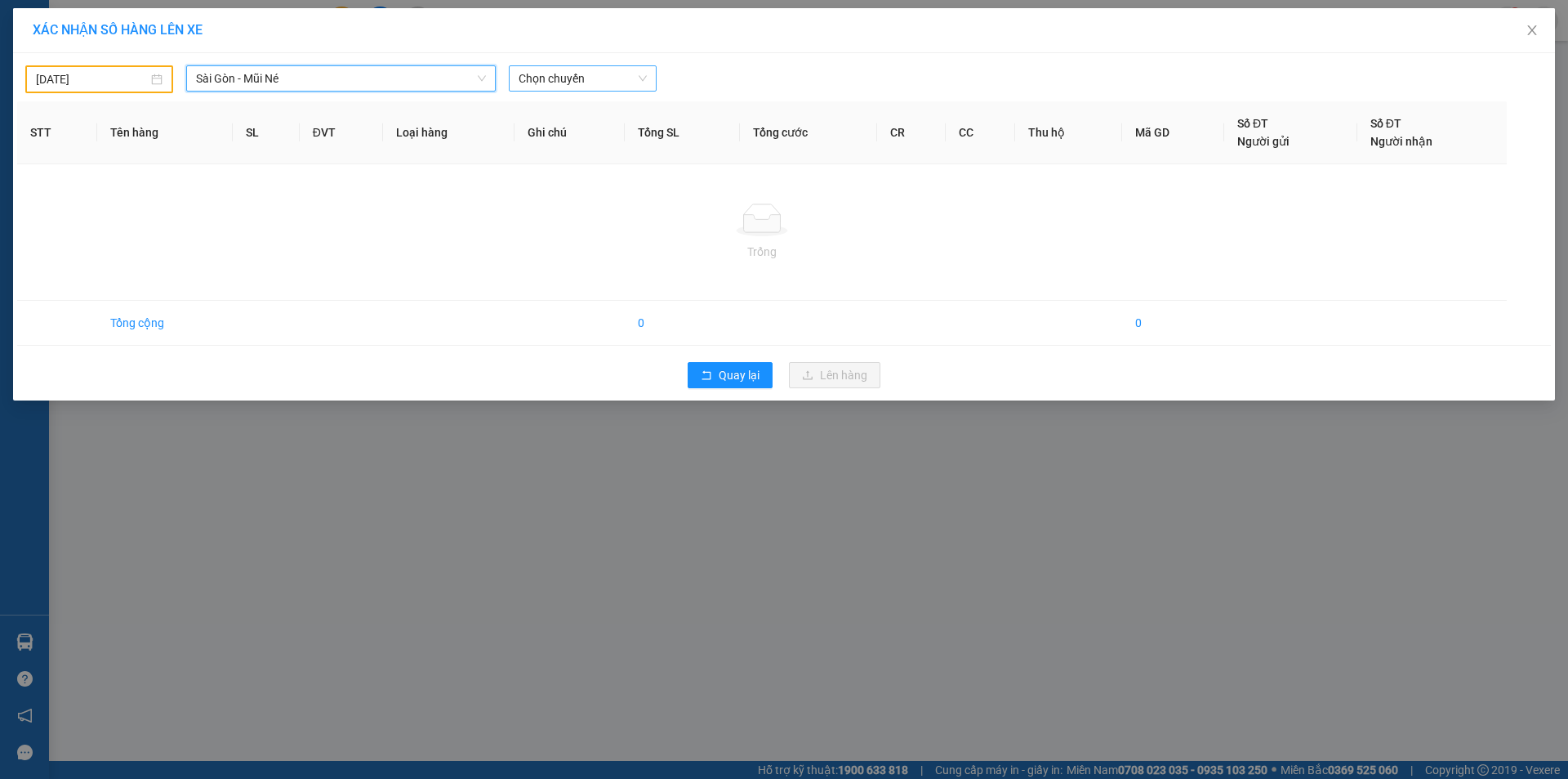
click at [600, 74] on span "Chọn chuyến" at bounding box center [583, 78] width 128 height 24
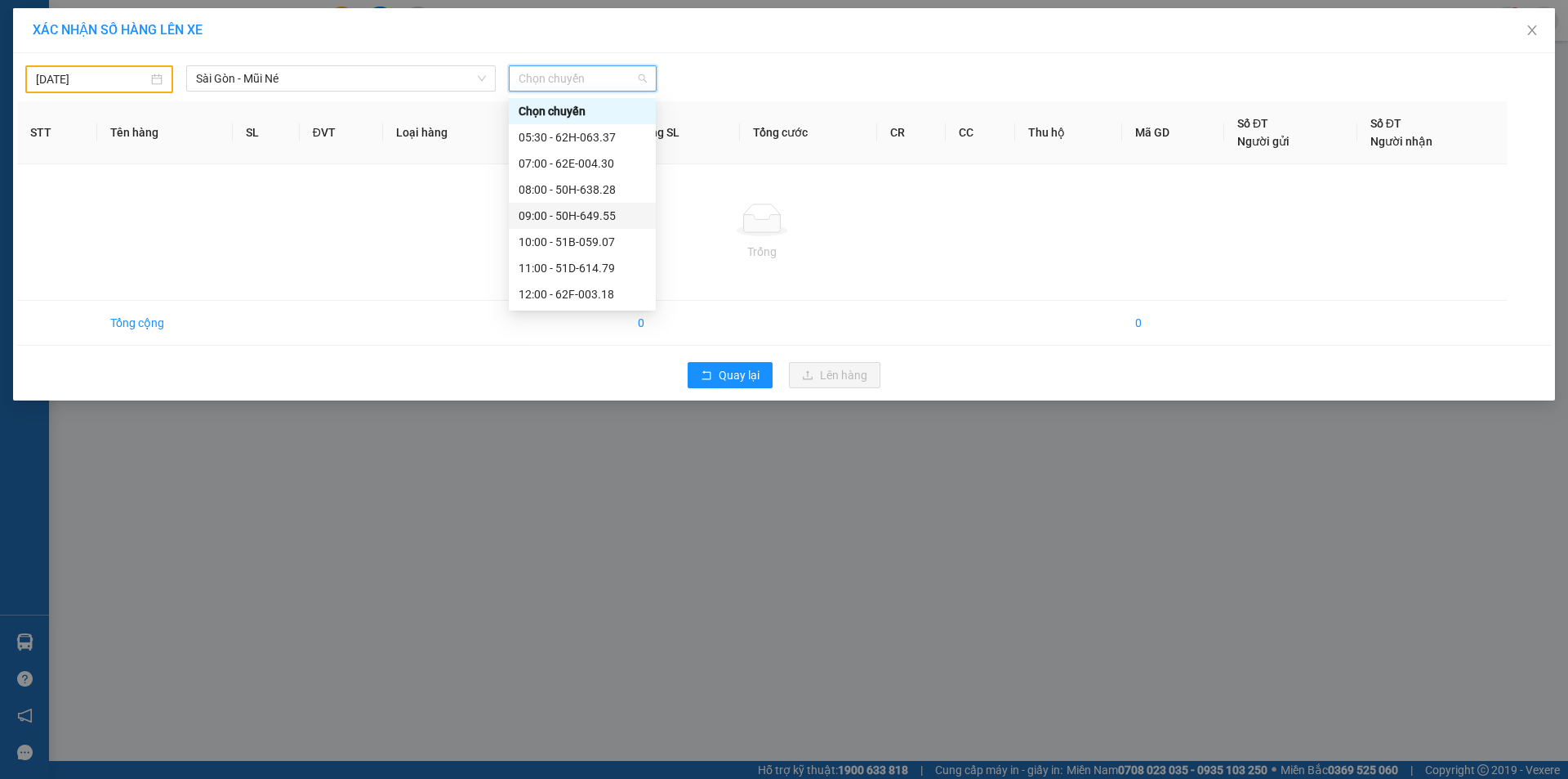
click at [580, 217] on div "09:00 - 50H-649.55" at bounding box center [583, 216] width 128 height 18
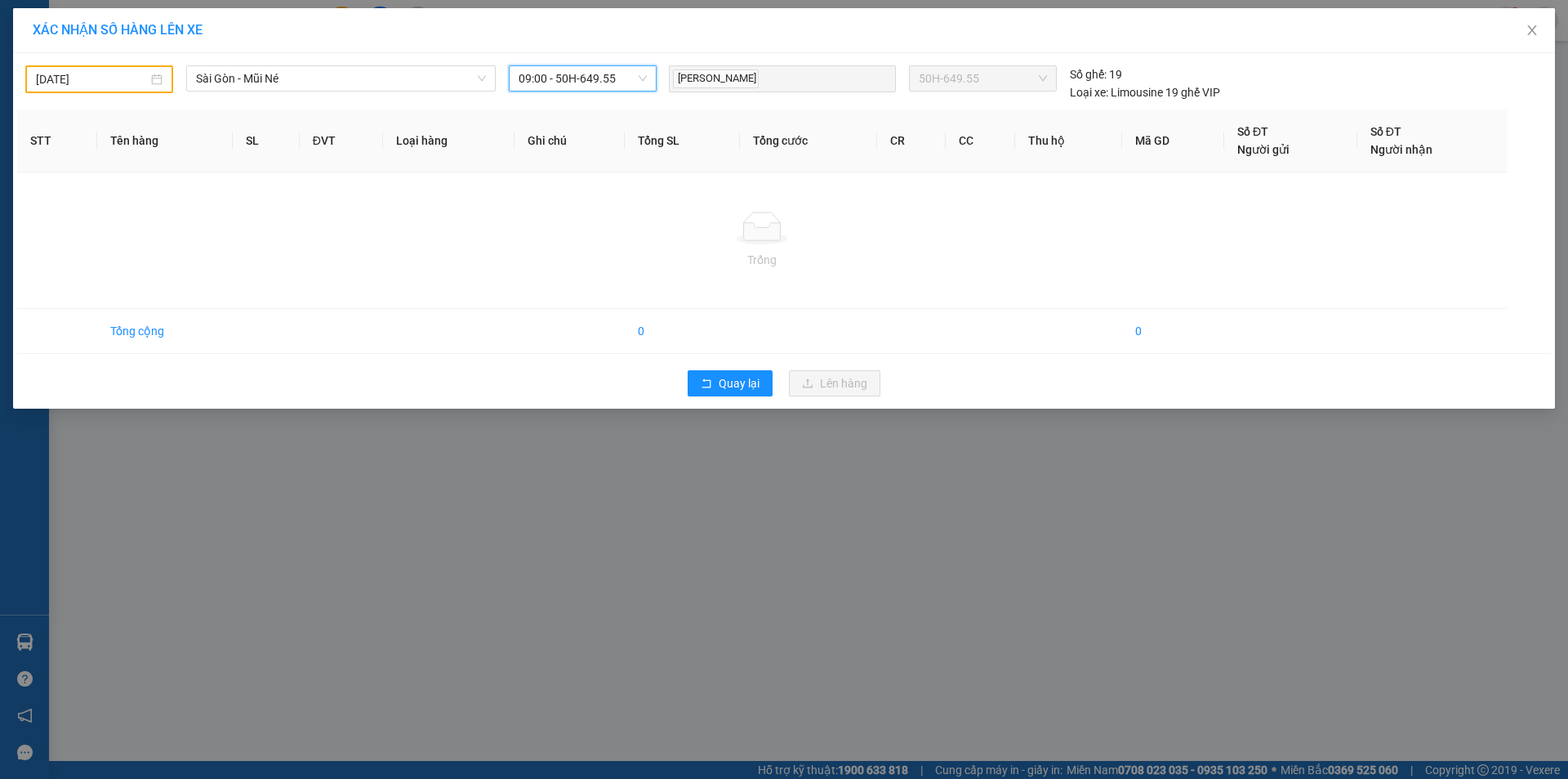
click at [943, 522] on div "XÁC NHẬN SỐ HÀNG LÊN XE [DATE] [GEOGRAPHIC_DATA] - [GEOGRAPHIC_DATA] Né LỌC THE…" at bounding box center [784, 390] width 1568 height 779
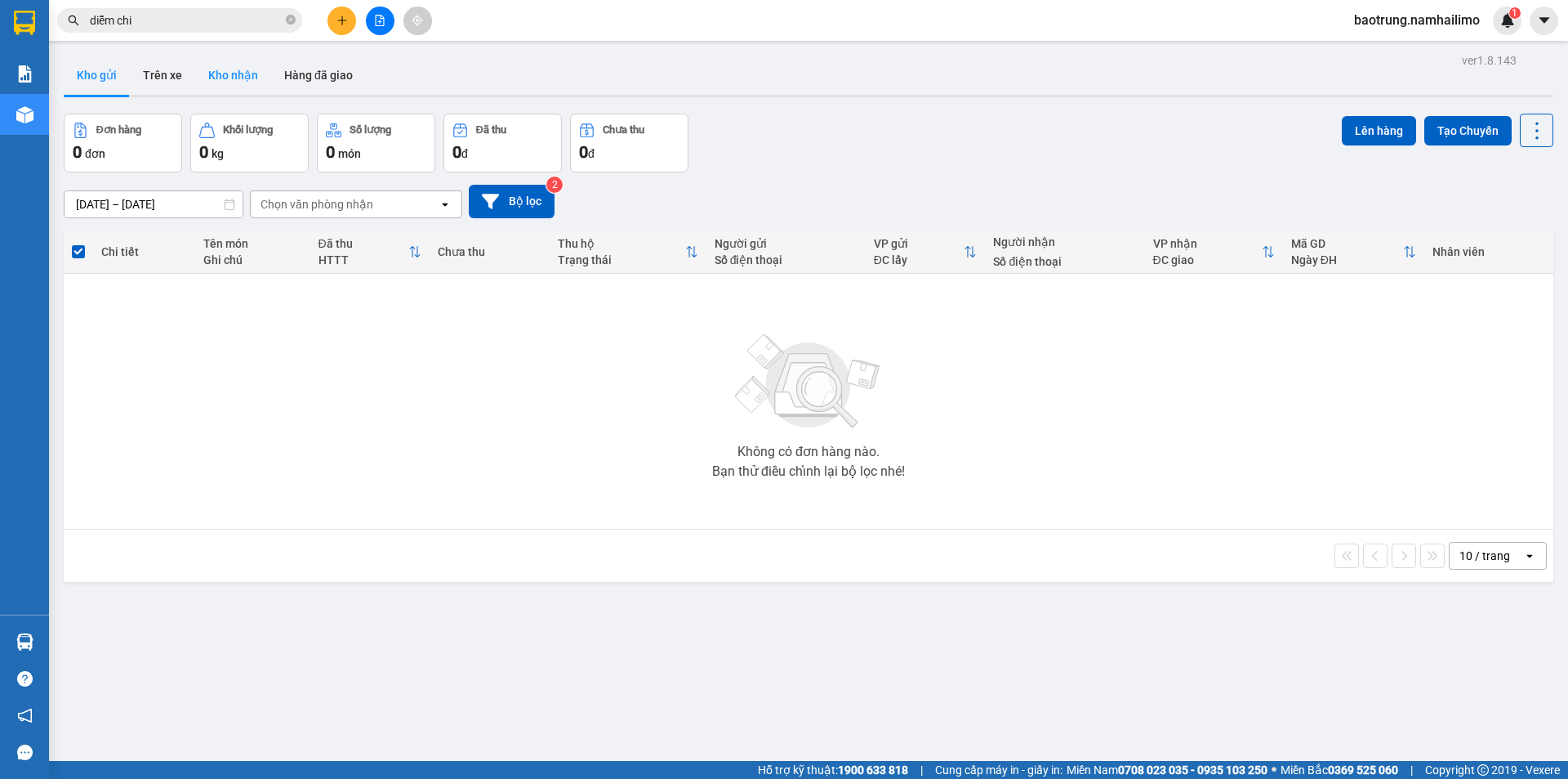
click at [232, 83] on button "Kho nhận" at bounding box center [233, 75] width 76 height 39
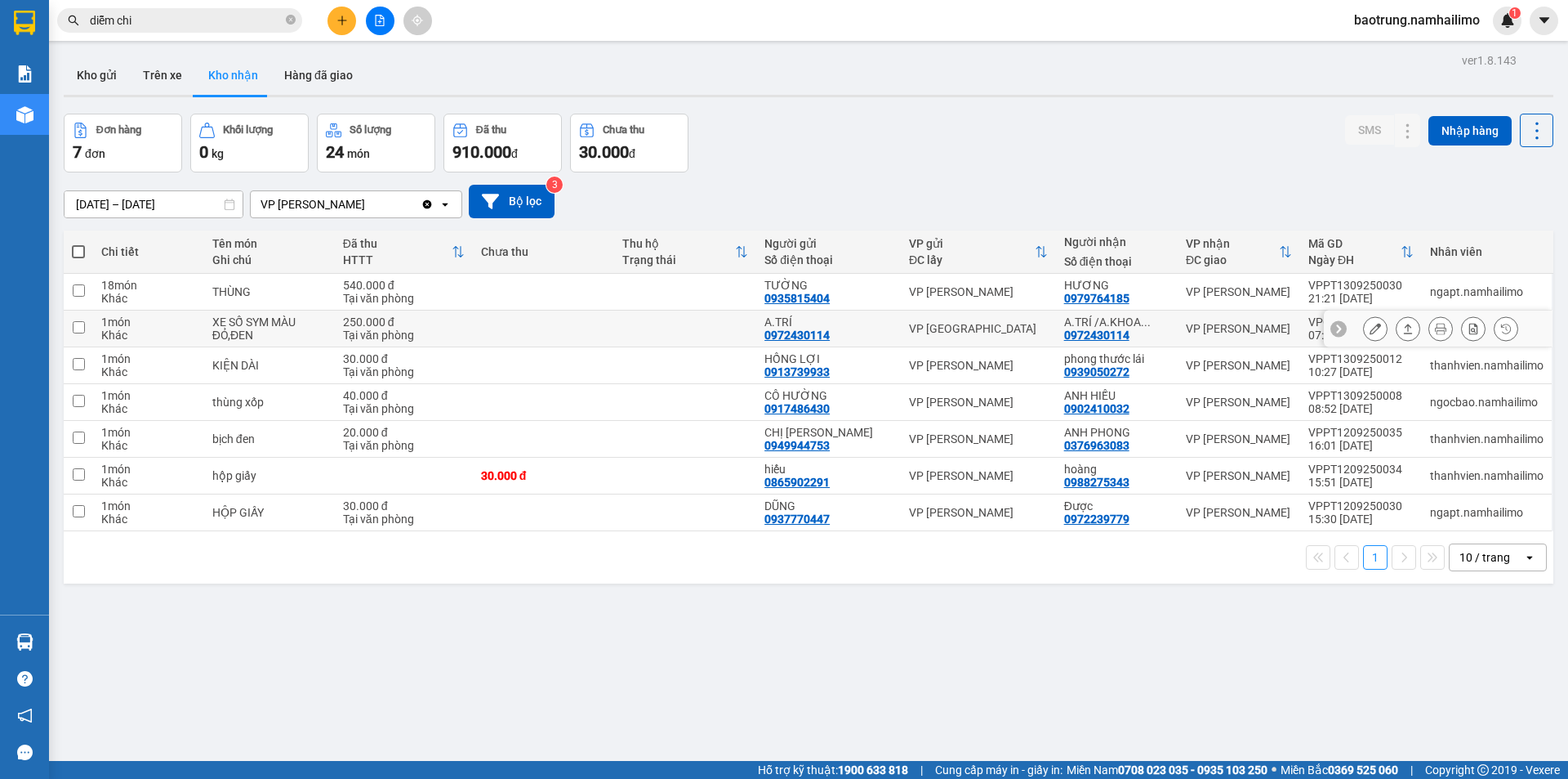
click at [1370, 329] on icon at bounding box center [1376, 329] width 12 height 12
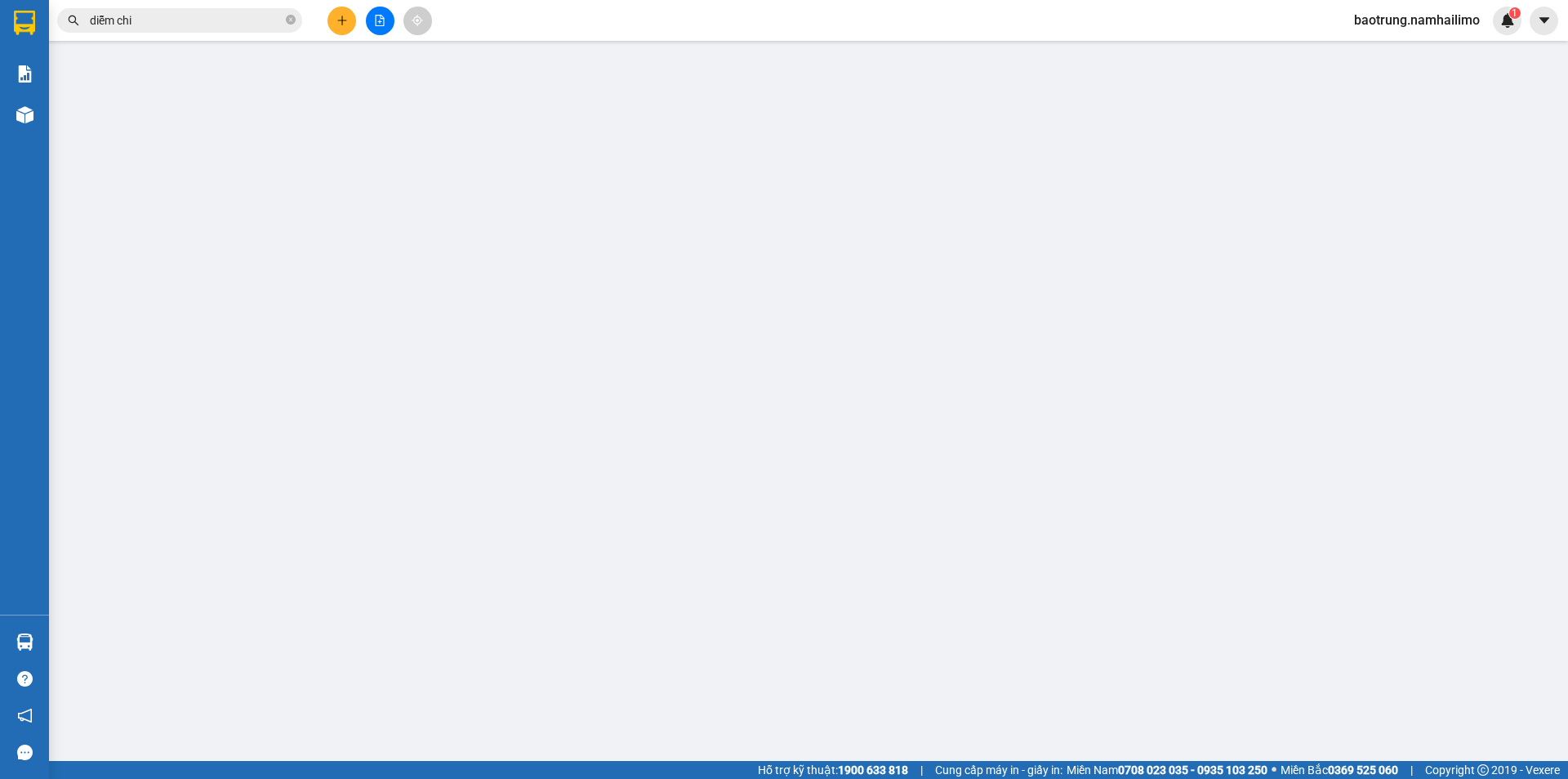
type input "0972430114"
type input "A.TRÍ"
type input "0972430114"
type input "A.TRÍ /A.KHOA 0984941814"
type input "250.000"
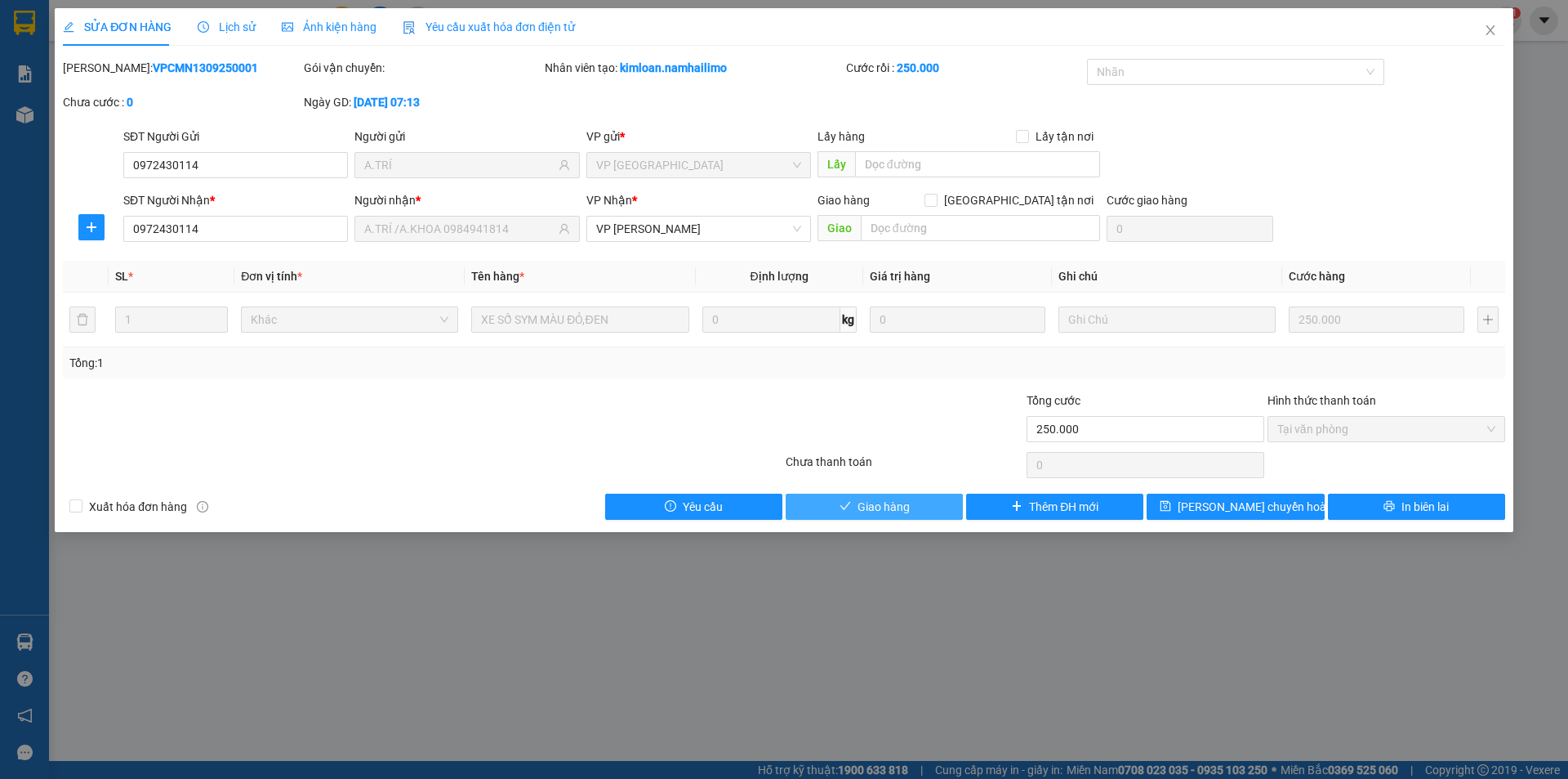
click at [898, 509] on span "Giao hàng" at bounding box center [884, 507] width 53 height 18
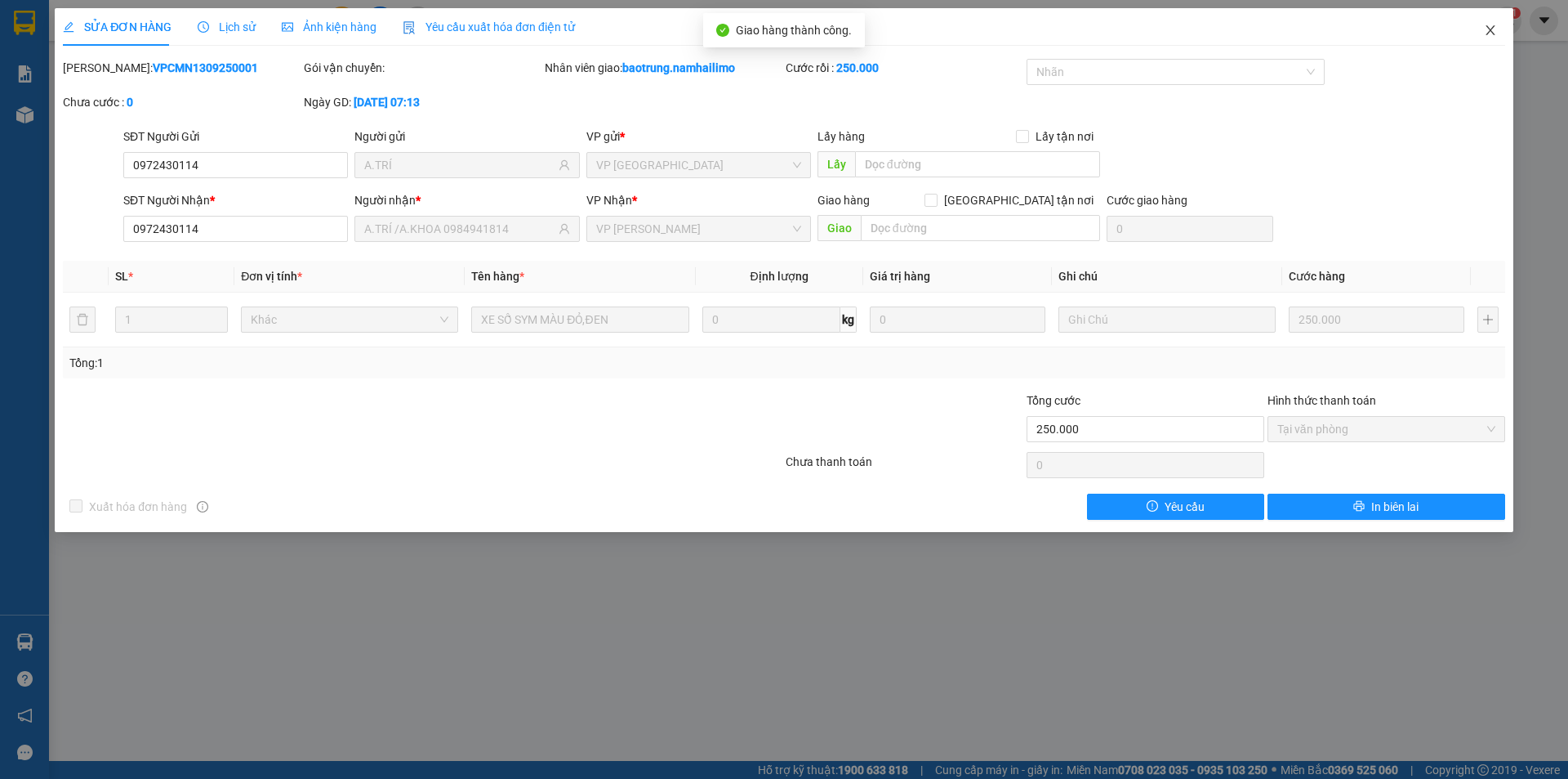
click at [1488, 28] on icon "close" at bounding box center [1490, 30] width 9 height 10
